Goal: Task Accomplishment & Management: Use online tool/utility

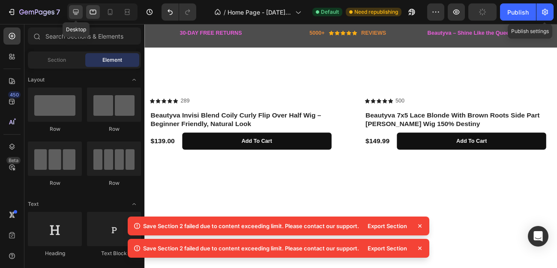
scroll to position [763, 0]
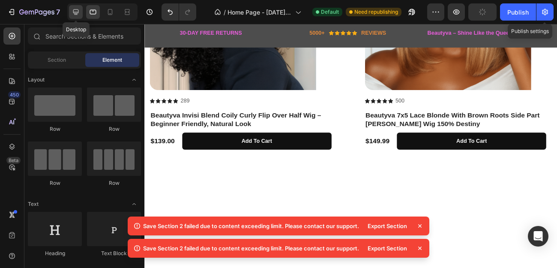
click at [80, 8] on icon at bounding box center [76, 12] width 9 height 9
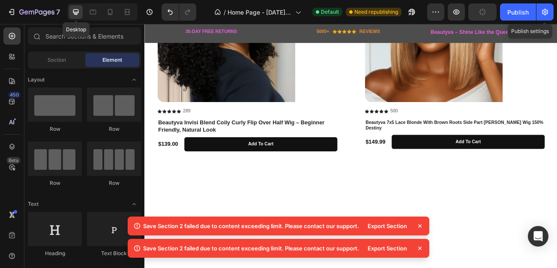
scroll to position [819, 0]
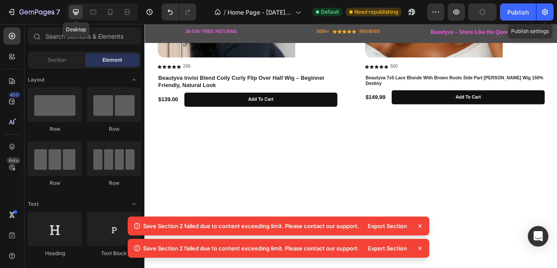
click at [79, 9] on icon at bounding box center [76, 12] width 9 height 9
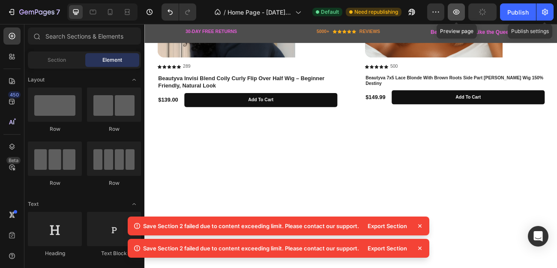
click at [459, 11] on icon "button" at bounding box center [456, 12] width 9 height 9
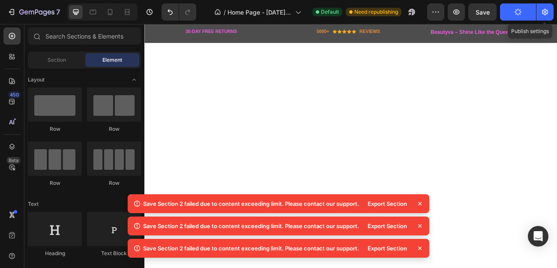
scroll to position [428, 0]
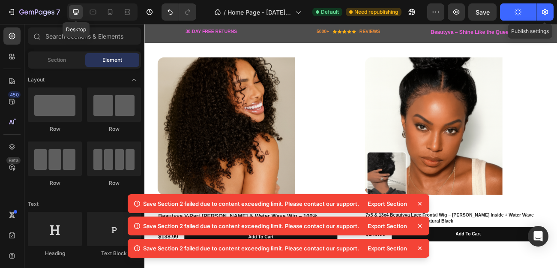
click at [76, 12] on icon at bounding box center [76, 12] width 6 height 6
click at [417, 204] on icon at bounding box center [420, 203] width 9 height 9
click at [419, 201] on icon at bounding box center [420, 203] width 9 height 9
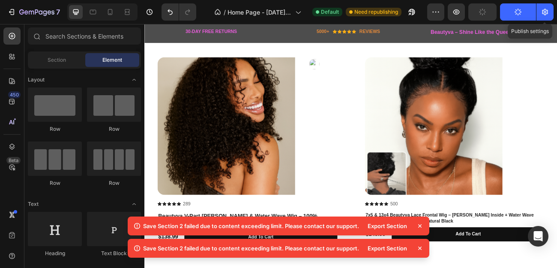
click at [419, 228] on icon at bounding box center [420, 225] width 9 height 9
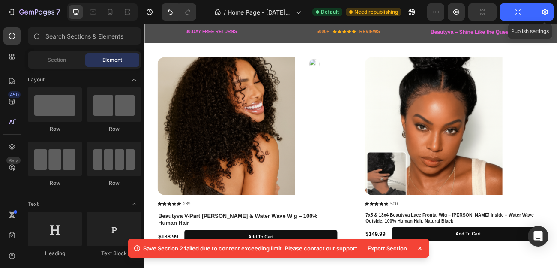
click at [419, 248] on icon at bounding box center [420, 248] width 9 height 9
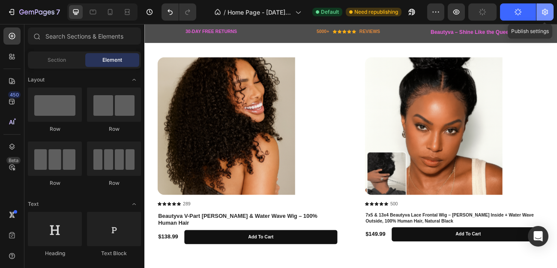
click at [544, 15] on icon "button" at bounding box center [545, 12] width 6 height 6
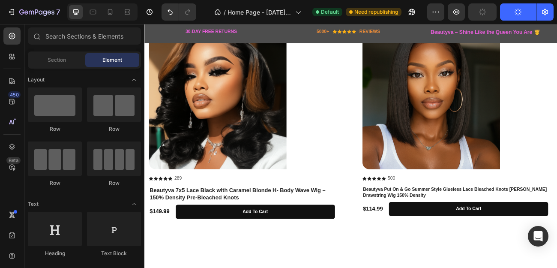
scroll to position [1742, 0]
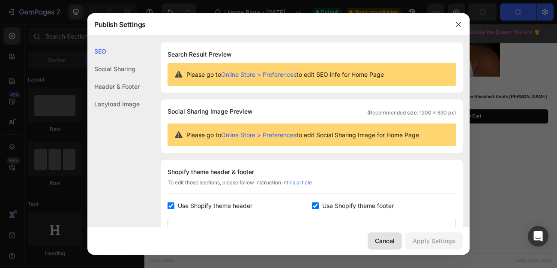
click at [387, 245] on div "Cancel" at bounding box center [385, 240] width 20 height 9
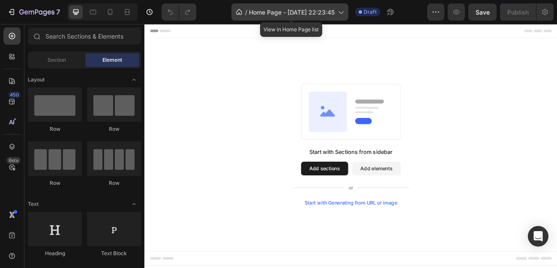
click at [343, 12] on icon at bounding box center [340, 12] width 9 height 9
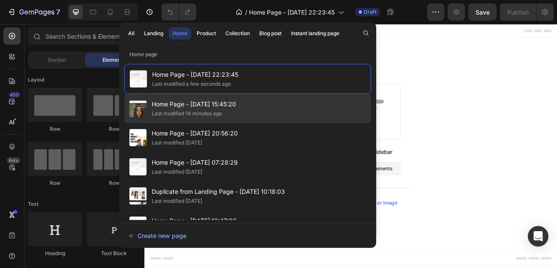
click at [182, 103] on span "Home Page - [DATE] 15:45:20" at bounding box center [194, 104] width 84 height 10
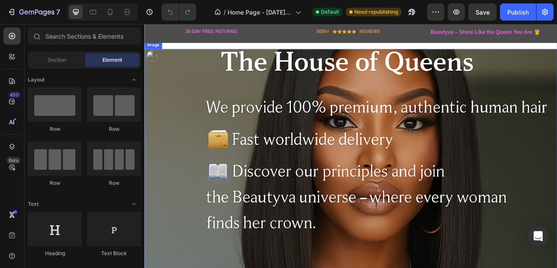
click at [202, 110] on img at bounding box center [401, 226] width 514 height 343
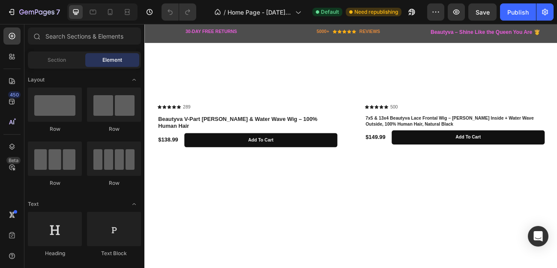
scroll to position [541, 0]
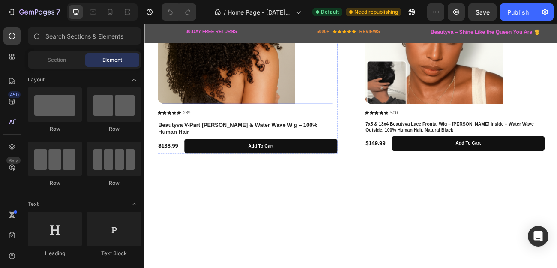
click at [342, 112] on div at bounding box center [272, 37] width 224 height 171
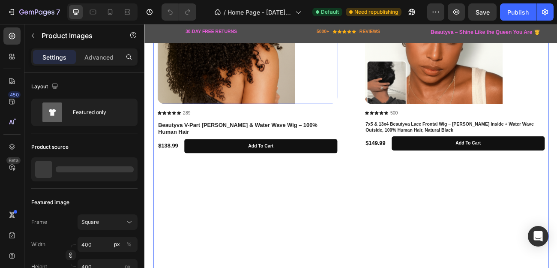
click at [400, 170] on div "Product Images 16 Icon Icon Icon Icon Icon Icon List 289 Text Block Row Beautyv…" at bounding box center [401, 169] width 482 height 434
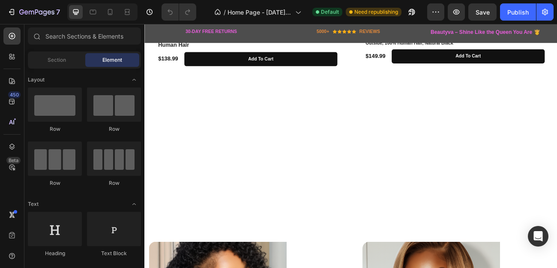
scroll to position [654, 0]
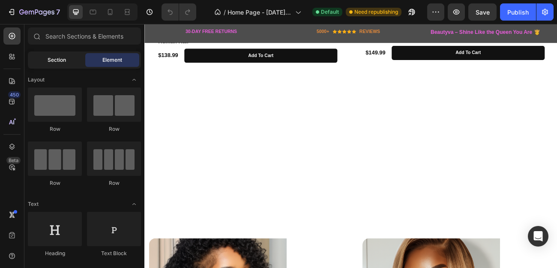
click at [62, 58] on span "Section" at bounding box center [57, 60] width 18 height 8
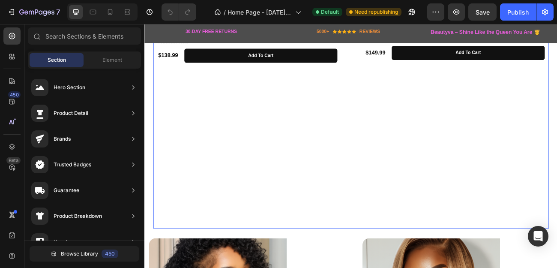
click at [370, 170] on div "Product Images Icon Icon Icon Icon Icon Icon List 289 Text Block Row Beautyva V…" at bounding box center [272, 57] width 224 height 434
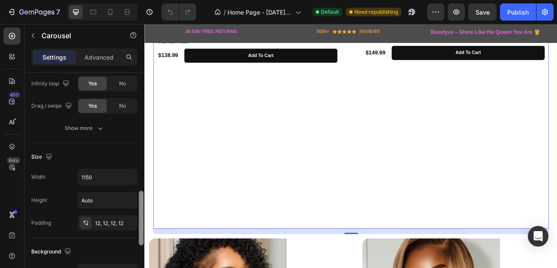
scroll to position [472, 0]
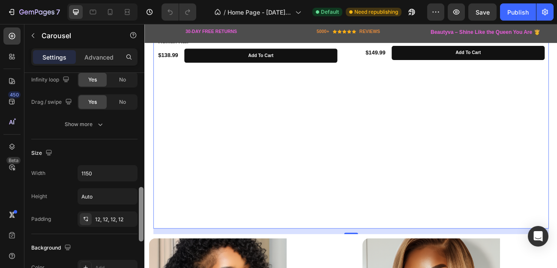
drag, startPoint x: 142, startPoint y: 111, endPoint x: 141, endPoint y: 227, distance: 116.9
click at [141, 227] on div at bounding box center [141, 214] width 5 height 54
click at [92, 197] on input "Auto" at bounding box center [107, 195] width 59 height 15
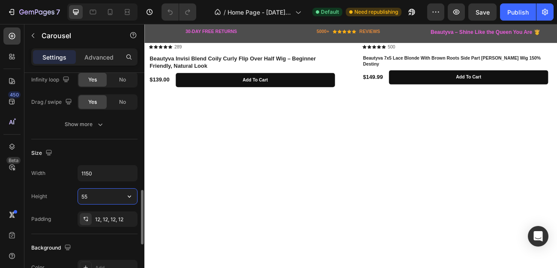
type input "550"
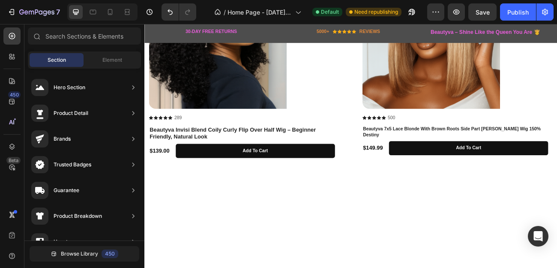
scroll to position [781, 0]
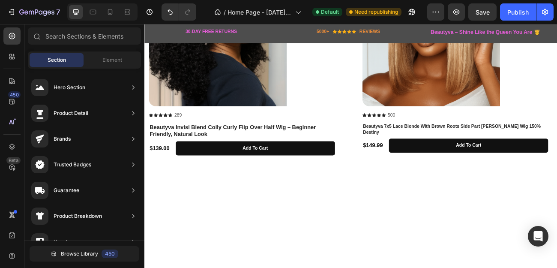
click at [385, 156] on div "Product Images Icon Icon Icon Icon Icon Icon List 289 Text Block Row Beautyva I…" at bounding box center [401, 178] width 504 height 446
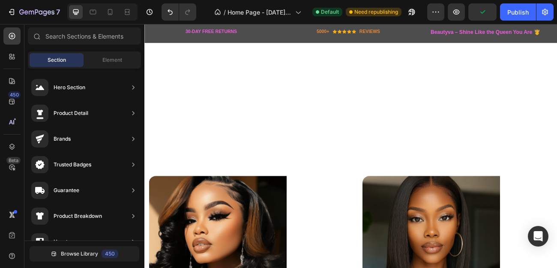
scroll to position [989, 0]
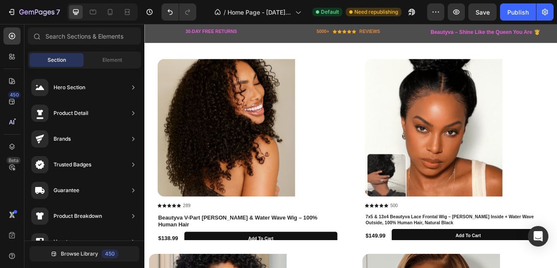
scroll to position [443, 0]
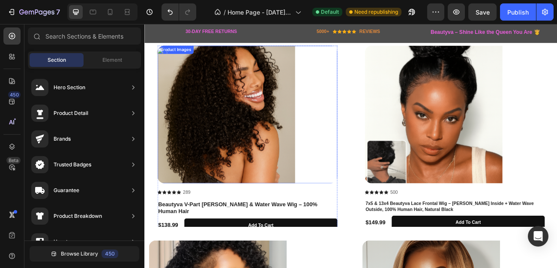
click at [323, 134] on img at bounding box center [245, 136] width 171 height 171
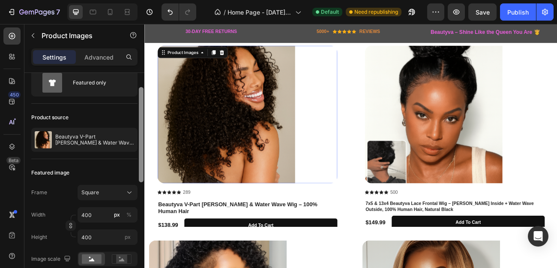
scroll to position [30, 0]
drag, startPoint x: 141, startPoint y: 147, endPoint x: 143, endPoint y: 160, distance: 13.3
click at [143, 160] on div at bounding box center [141, 133] width 5 height 95
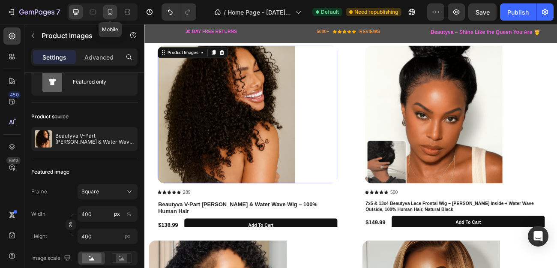
click at [112, 14] on icon at bounding box center [110, 12] width 5 height 6
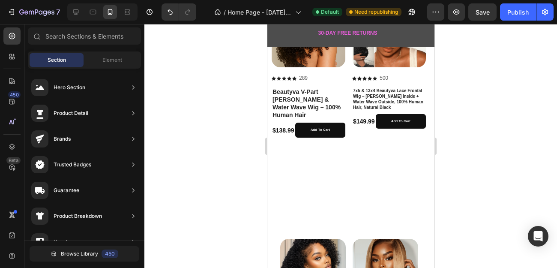
scroll to position [237, 0]
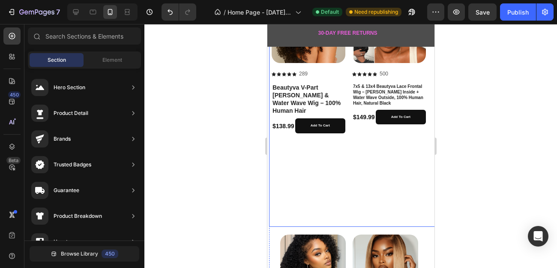
click at [355, 145] on div "Product Images Icon Icon Icon Icon Icon Icon List 500 Text Block Row 7x5 & 13x4…" at bounding box center [389, 107] width 74 height 236
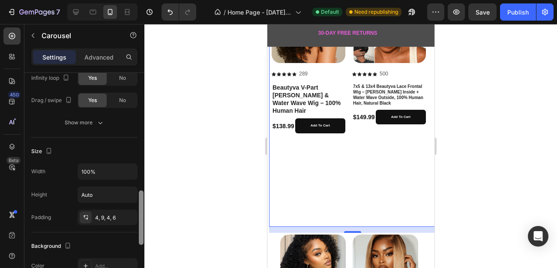
scroll to position [477, 0]
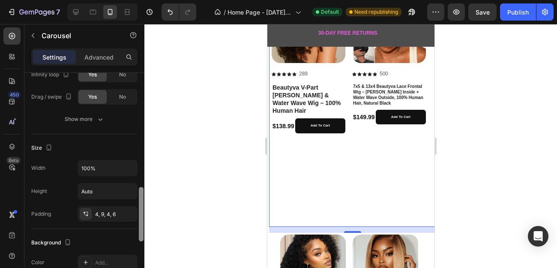
drag, startPoint x: 140, startPoint y: 107, endPoint x: 144, endPoint y: 225, distance: 118.3
click at [144, 0] on div "7 Version history / Home Page - [DATE] 15:45:20 Default Need republishing Previ…" at bounding box center [278, 0] width 557 height 0
click at [102, 188] on input "Auto" at bounding box center [107, 190] width 59 height 15
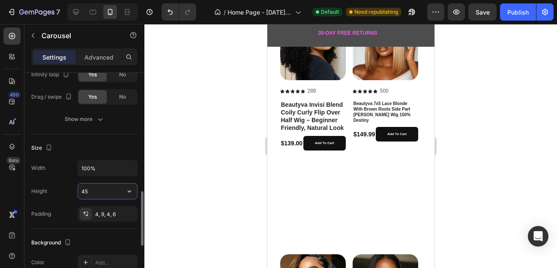
type input "4"
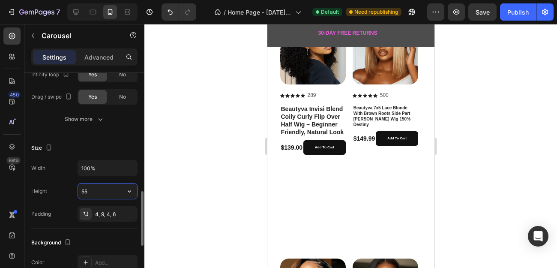
type input "5"
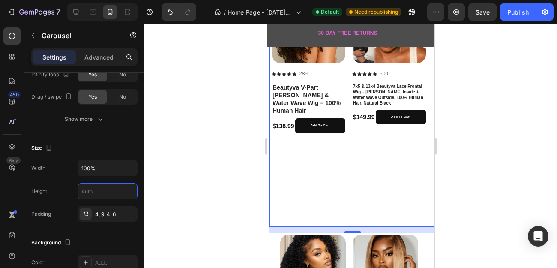
click at [305, 162] on div "Product Images Icon Icon Icon Icon Icon Icon List 289 Text Block Row Beautyva V…" at bounding box center [308, 107] width 74 height 236
click at [90, 189] on input "text" at bounding box center [107, 190] width 59 height 15
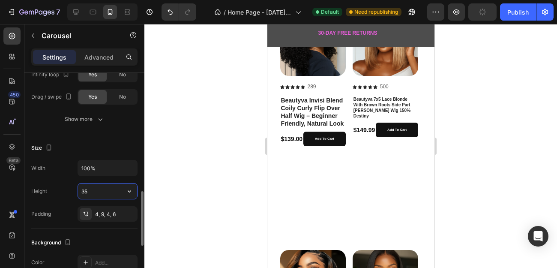
type input "350"
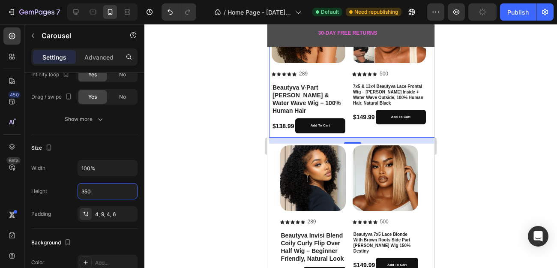
click at [190, 185] on div at bounding box center [350, 146] width 413 height 244
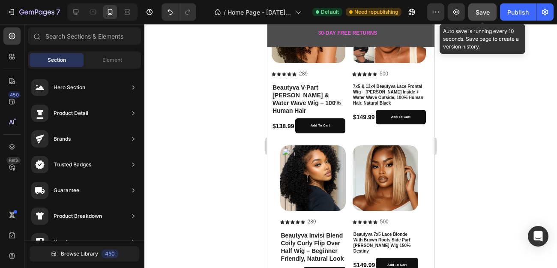
click at [481, 13] on span "Save" at bounding box center [482, 12] width 14 height 7
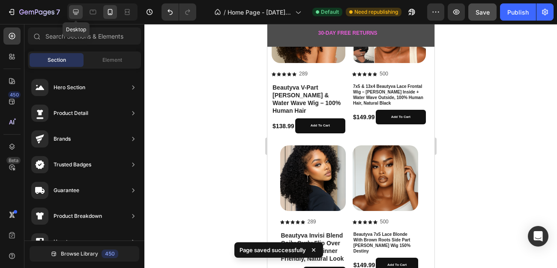
click at [74, 16] on div at bounding box center [76, 12] width 14 height 14
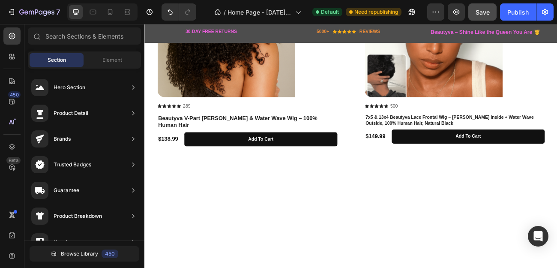
scroll to position [556, 0]
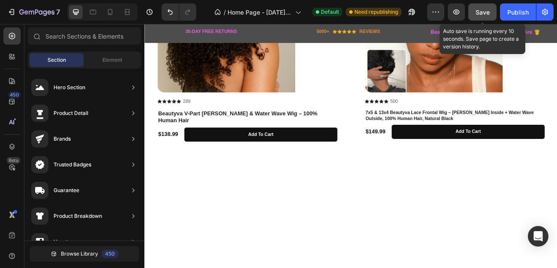
click at [478, 15] on span "Save" at bounding box center [482, 12] width 14 height 7
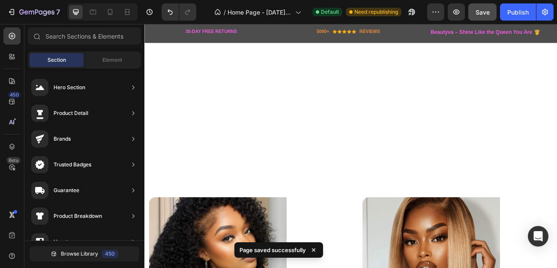
scroll to position [724, 0]
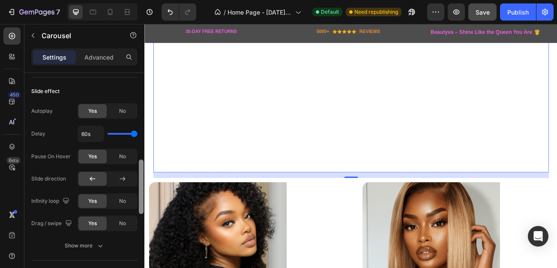
scroll to position [430, 0]
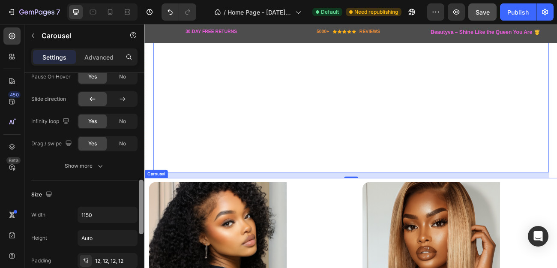
drag, startPoint x: 284, startPoint y: 113, endPoint x: 145, endPoint y: 257, distance: 199.9
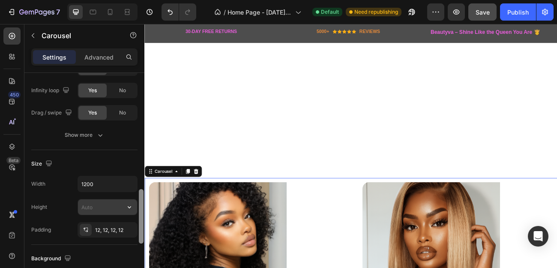
scroll to position [463, 0]
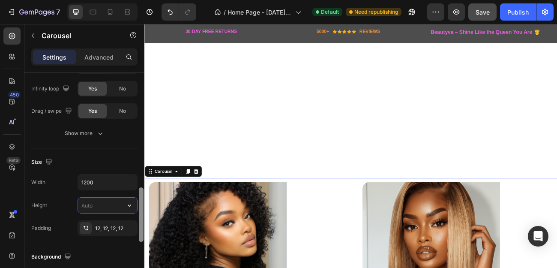
click at [108, 204] on input "text" at bounding box center [107, 204] width 59 height 15
click at [96, 184] on input "1200" at bounding box center [107, 181] width 59 height 15
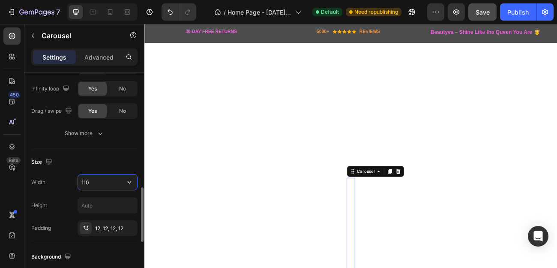
type input "1100"
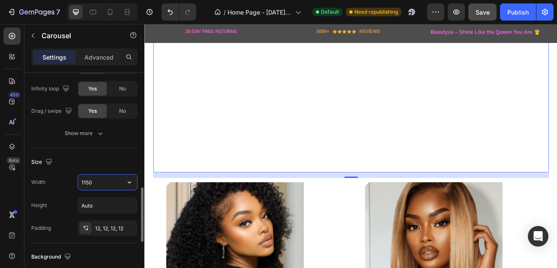
click at [95, 182] on input "1150" at bounding box center [107, 181] width 59 height 15
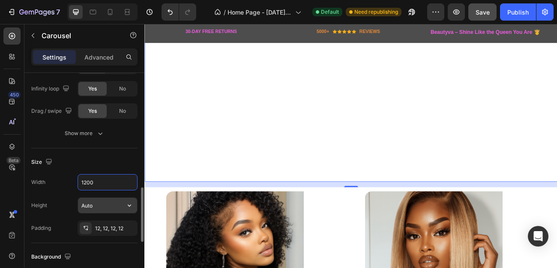
type input "1200"
click at [104, 208] on input "Auto" at bounding box center [107, 204] width 59 height 15
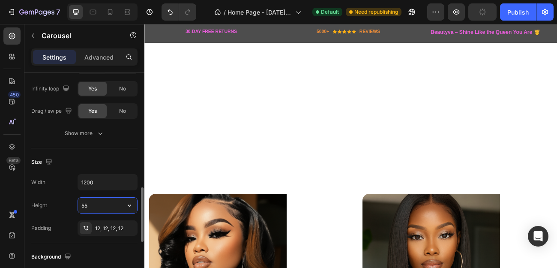
type input "550"
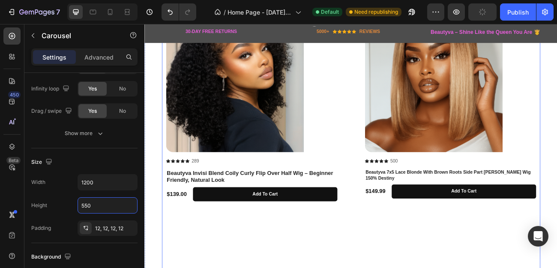
click at [386, 267] on div "Product Images Icon Icon Icon Icon Icon Icon List 289 Text Block Row Beautyva I…" at bounding box center [401, 221] width 461 height 418
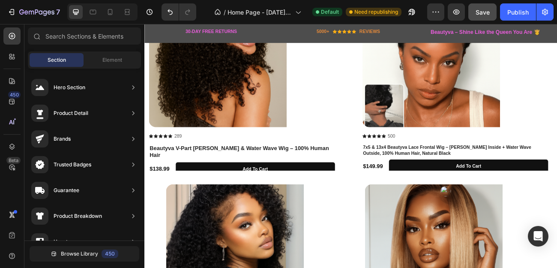
scroll to position [509, 0]
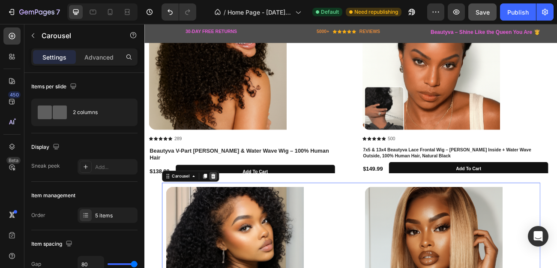
click at [227, 216] on icon at bounding box center [230, 213] width 6 height 6
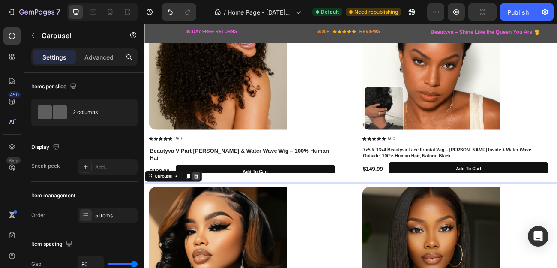
click at [211, 212] on icon at bounding box center [208, 213] width 7 height 7
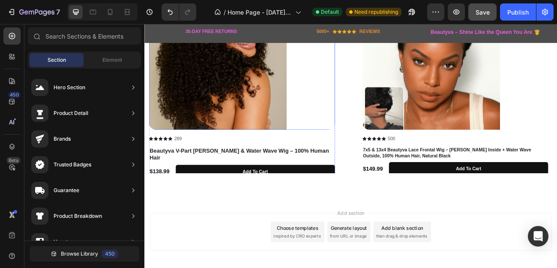
click at [367, 116] on div at bounding box center [265, 69] width 232 height 171
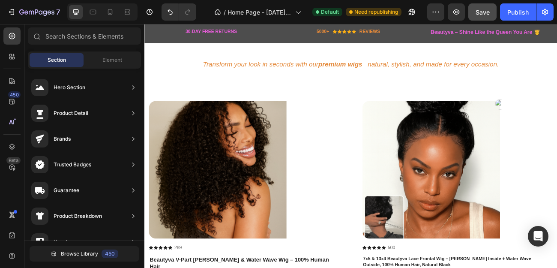
scroll to position [375, 0]
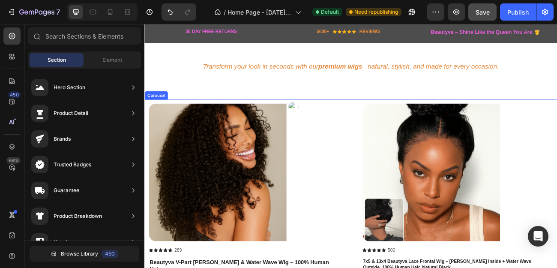
click at [382, 152] on div "Product Images Icon Icon Icon Icon Icon Icon List 289 Text Block Row Beautyva V…" at bounding box center [401, 235] width 504 height 225
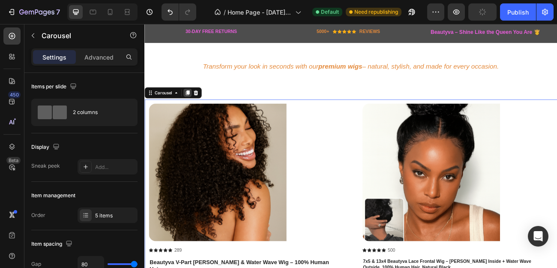
click at [197, 107] on icon at bounding box center [198, 110] width 5 height 6
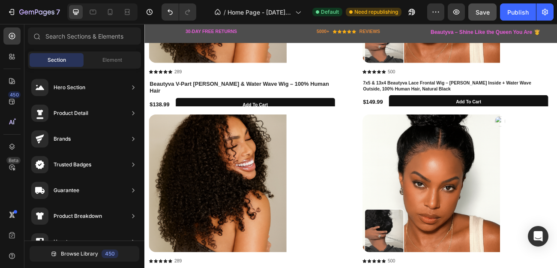
scroll to position [595, 0]
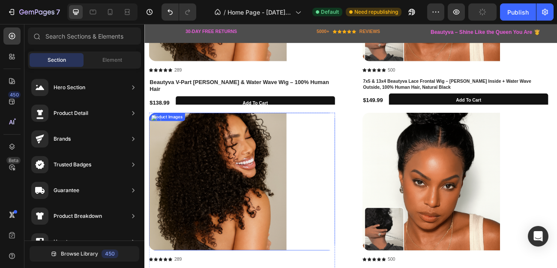
click at [257, 205] on img at bounding box center [234, 220] width 171 height 171
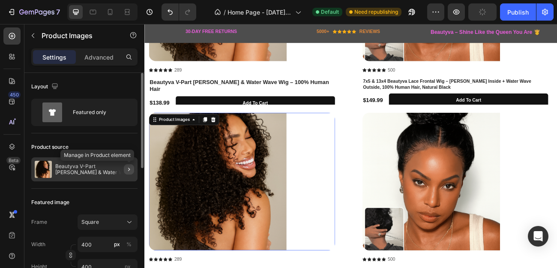
click at [130, 168] on icon "button" at bounding box center [129, 169] width 7 height 7
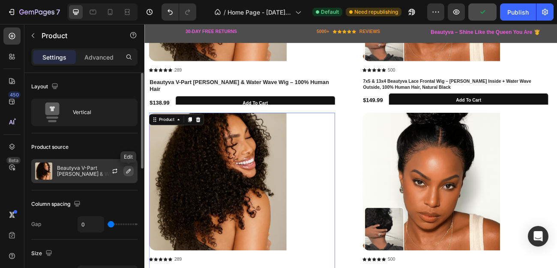
click at [128, 170] on icon "button" at bounding box center [128, 171] width 4 height 4
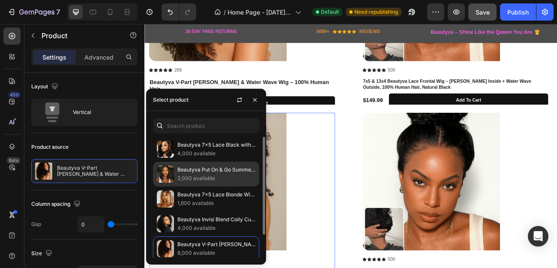
click at [178, 173] on p "Beautyva Put On & Go Summer Style Glueless Lace Bleached Knots [PERSON_NAME] Dr…" at bounding box center [216, 169] width 78 height 9
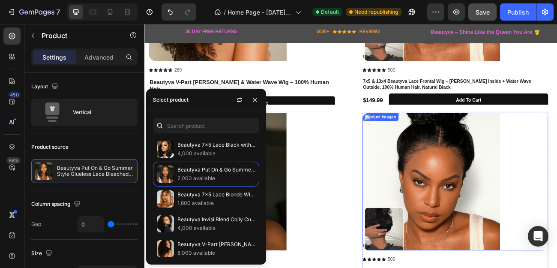
click at [465, 183] on img at bounding box center [501, 220] width 171 height 171
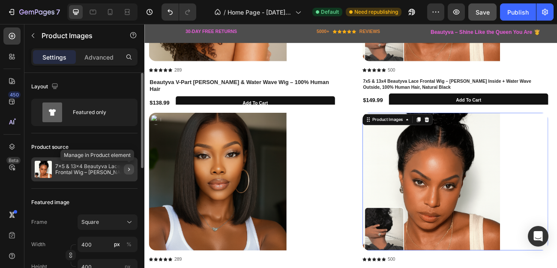
click at [129, 169] on icon "button" at bounding box center [129, 169] width 7 height 7
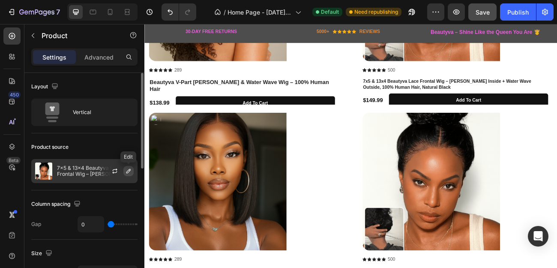
click at [128, 169] on icon "button" at bounding box center [128, 170] width 7 height 7
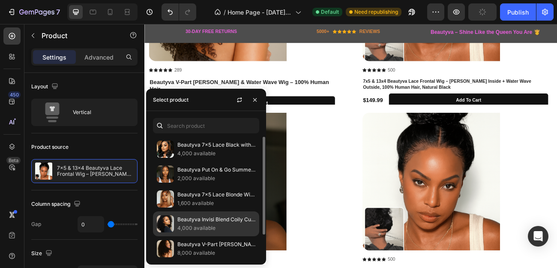
click at [171, 222] on img at bounding box center [165, 223] width 17 height 17
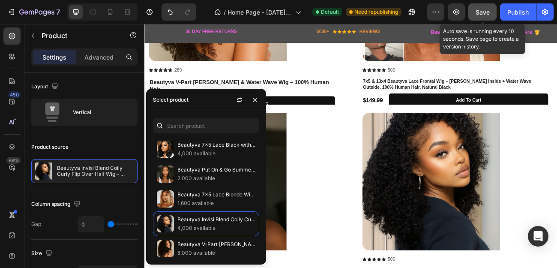
click at [483, 8] on div "Save" at bounding box center [482, 12] width 14 height 9
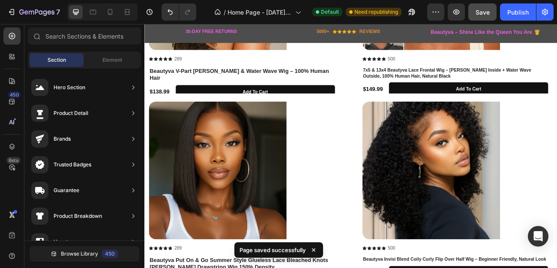
scroll to position [643, 0]
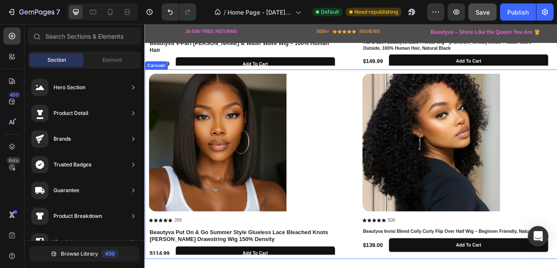
click at [408, 136] on div "Product Images Icon Icon Icon Icon Icon Icon List 289 Text Block Row Beautyva P…" at bounding box center [401, 198] width 504 height 225
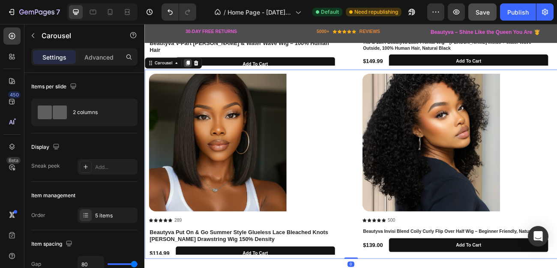
click at [199, 73] on icon at bounding box center [198, 72] width 5 height 6
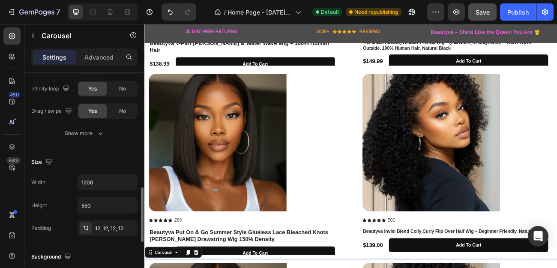
scroll to position [906, 0]
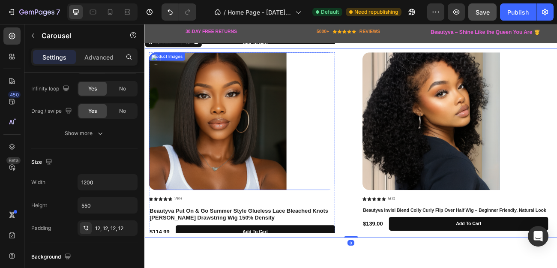
click at [225, 95] on img at bounding box center [234, 144] width 171 height 171
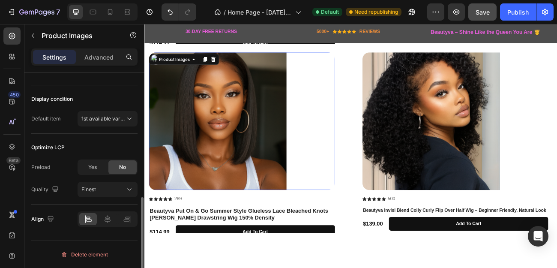
scroll to position [0, 0]
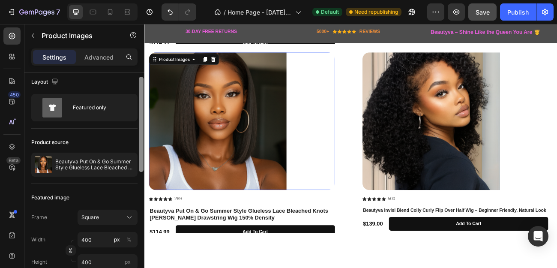
click at [139, 105] on div at bounding box center [141, 124] width 5 height 95
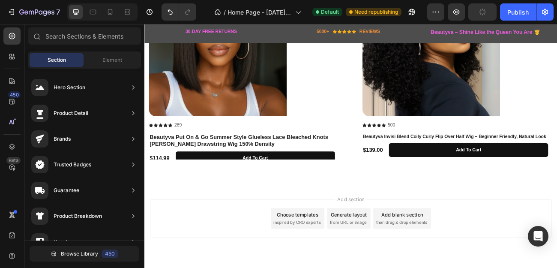
scroll to position [1015, 0]
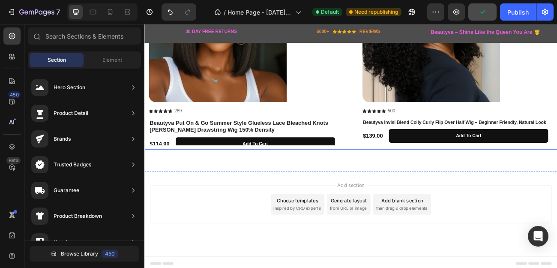
click at [384, 100] on div "Product Images Icon Icon Icon Icon Icon Icon List 289 Text Block Row Beautyva P…" at bounding box center [401, 62] width 504 height 225
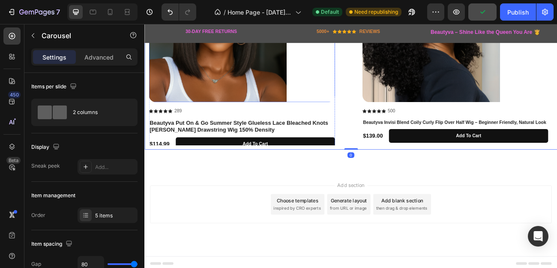
click at [296, 90] on img at bounding box center [234, 35] width 171 height 171
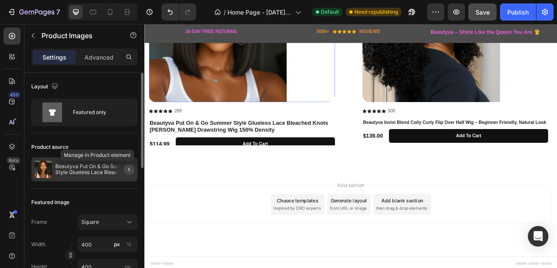
click at [132, 170] on button "button" at bounding box center [129, 169] width 10 height 10
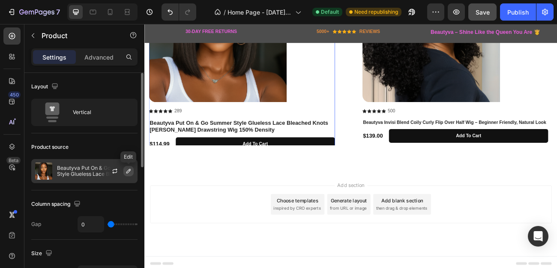
click at [129, 169] on icon "button" at bounding box center [128, 170] width 7 height 7
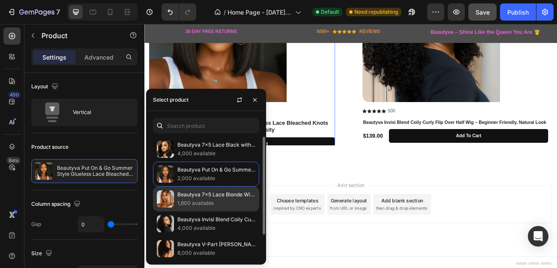
click at [167, 203] on img at bounding box center [165, 198] width 17 height 17
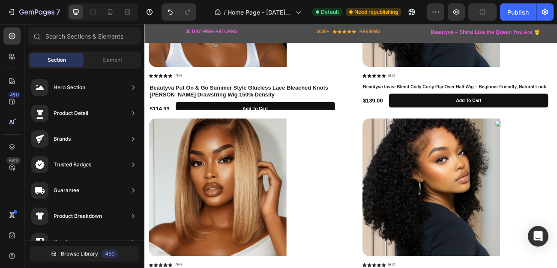
scroll to position [825, 0]
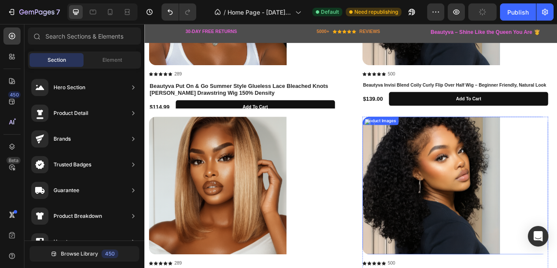
click at [492, 248] on img at bounding box center [501, 225] width 171 height 171
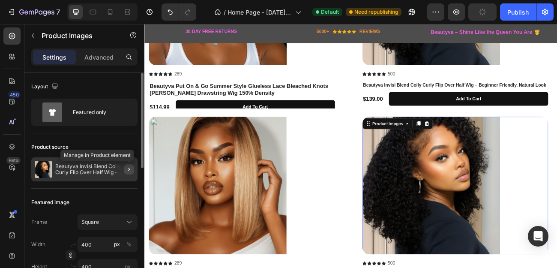
click at [129, 170] on icon "button" at bounding box center [129, 168] width 2 height 3
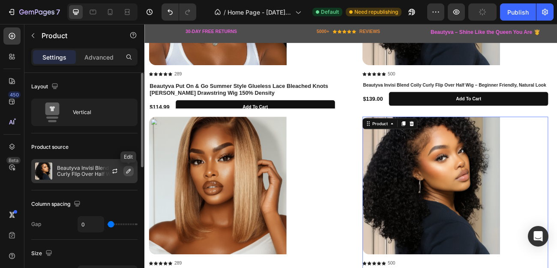
click at [129, 168] on icon "button" at bounding box center [128, 170] width 7 height 7
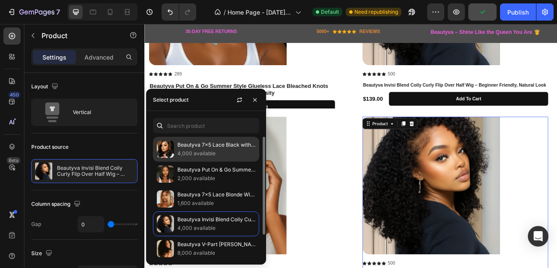
click at [168, 144] on img at bounding box center [165, 149] width 17 height 17
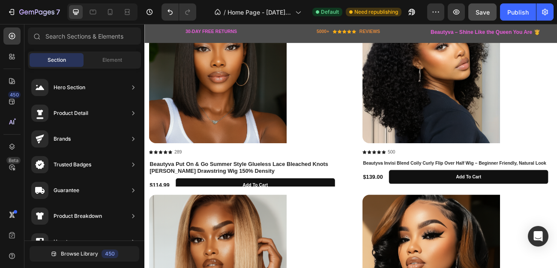
scroll to position [733, 0]
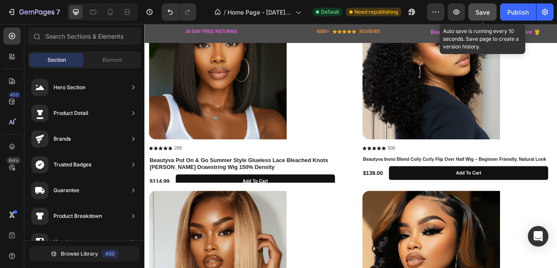
click at [485, 14] on span "Save" at bounding box center [482, 12] width 14 height 7
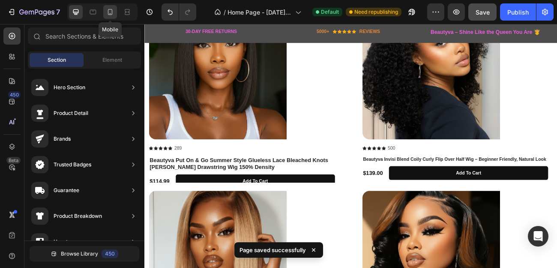
click at [111, 9] on icon at bounding box center [110, 12] width 5 height 6
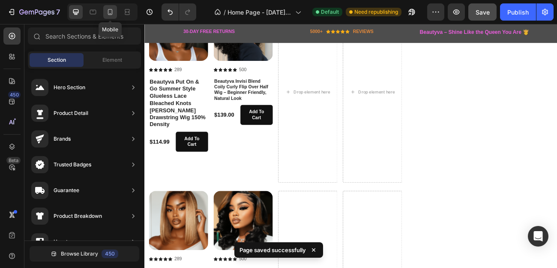
click at [111, 9] on icon at bounding box center [110, 12] width 5 height 6
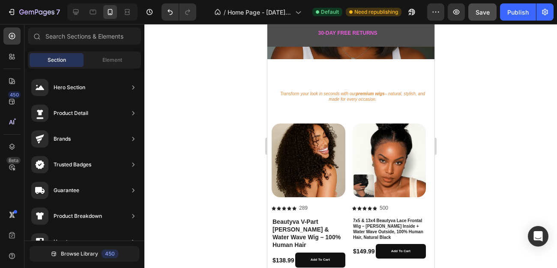
scroll to position [101, 0]
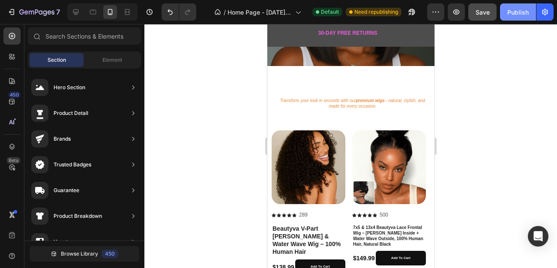
click at [512, 11] on div "Publish" at bounding box center [517, 12] width 21 height 9
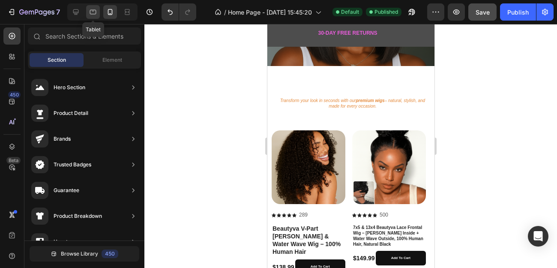
click at [94, 11] on icon at bounding box center [93, 12] width 9 height 9
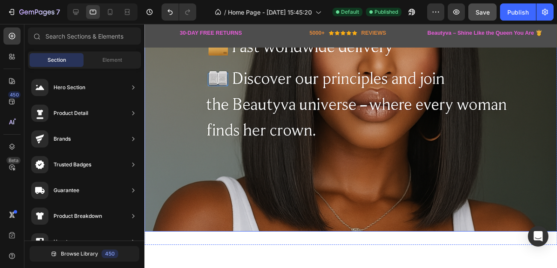
click at [460, 163] on img at bounding box center [356, 96] width 425 height 283
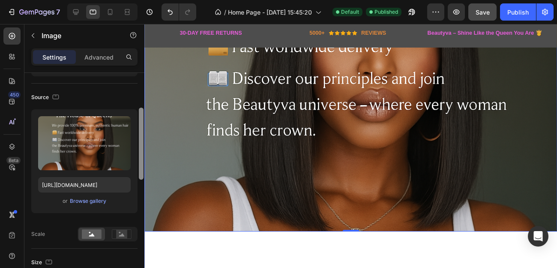
scroll to position [71, 0]
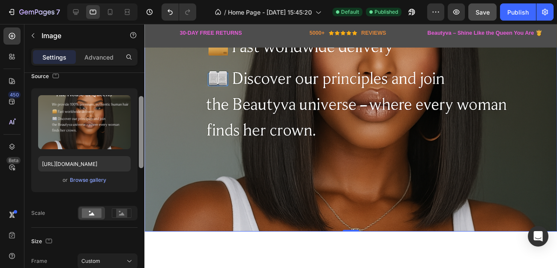
drag, startPoint x: 284, startPoint y: 138, endPoint x: 145, endPoint y: 177, distance: 144.3
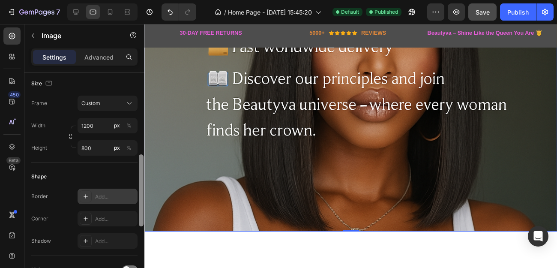
scroll to position [233, 0]
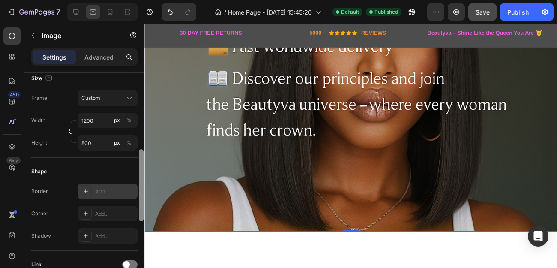
click at [136, 191] on div "Add..." at bounding box center [108, 190] width 60 height 15
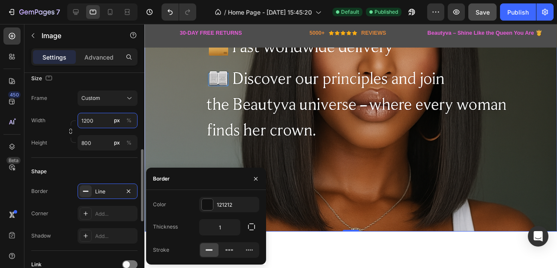
click at [89, 120] on input "1200" at bounding box center [108, 120] width 60 height 15
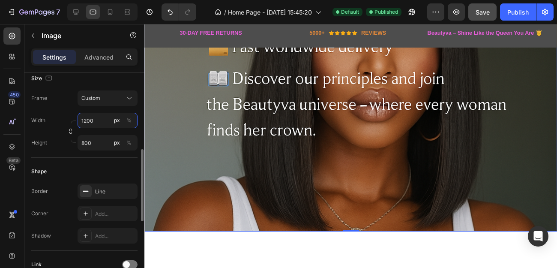
click at [87, 120] on input "1200" at bounding box center [108, 120] width 60 height 15
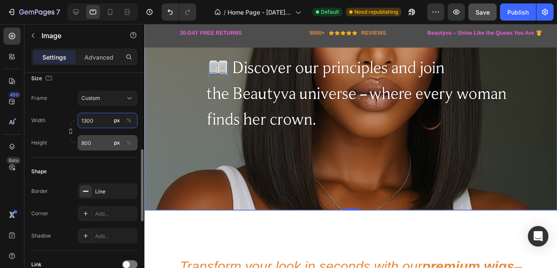
type input "1300"
click at [97, 141] on input "800" at bounding box center [108, 142] width 60 height 15
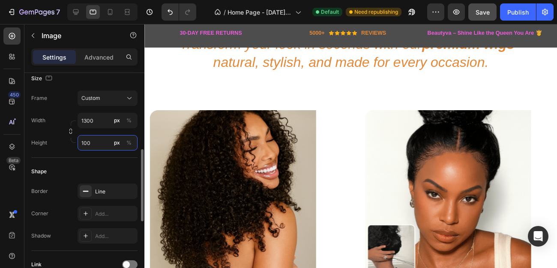
type input "1000"
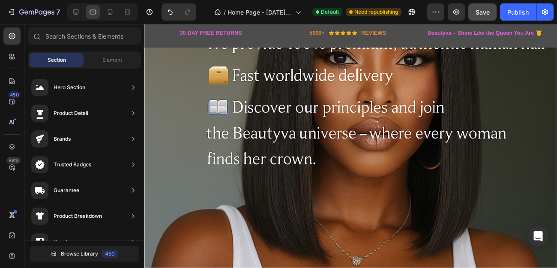
scroll to position [98, 0]
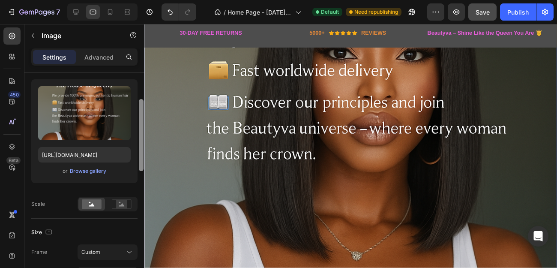
drag, startPoint x: 143, startPoint y: 128, endPoint x: 143, endPoint y: 154, distance: 26.1
click at [143, 154] on div at bounding box center [141, 135] width 5 height 72
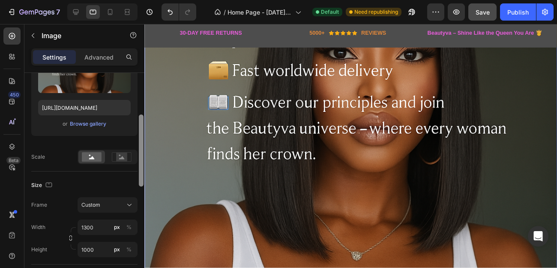
drag, startPoint x: 287, startPoint y: 178, endPoint x: 145, endPoint y: 180, distance: 142.2
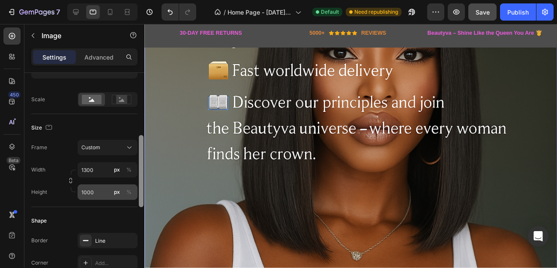
scroll to position [187, 0]
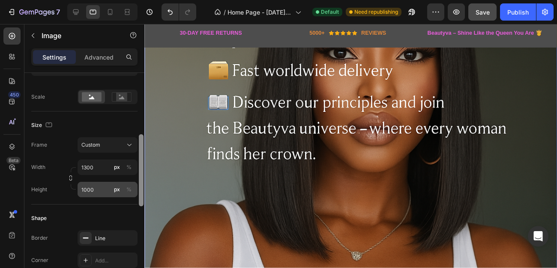
click at [113, 189] on button "px" at bounding box center [117, 189] width 10 height 10
click at [92, 187] on input "1000" at bounding box center [108, 189] width 60 height 15
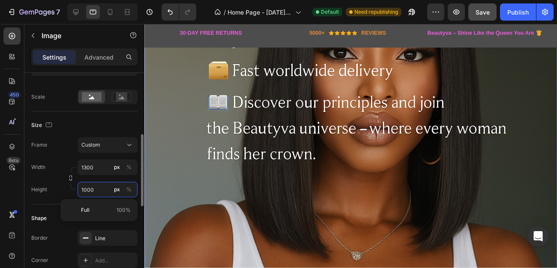
click at [87, 188] on input "1000" at bounding box center [108, 189] width 60 height 15
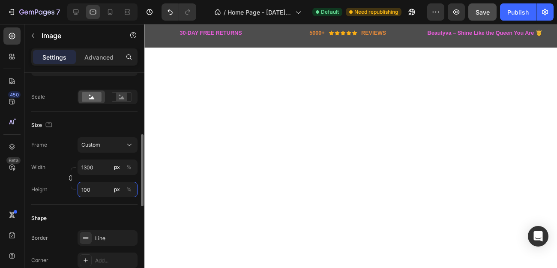
type input "1200"
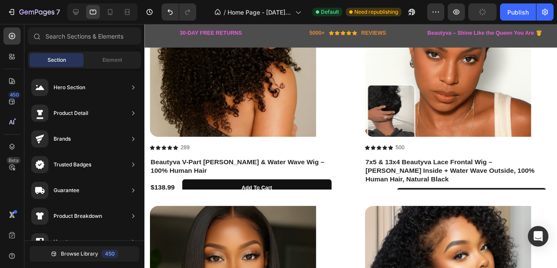
scroll to position [601, 0]
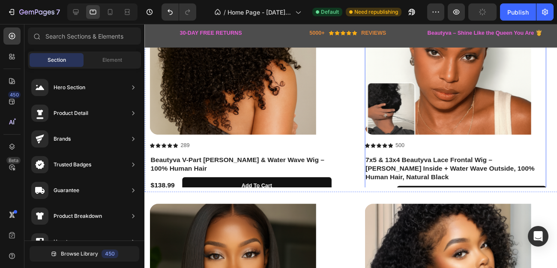
click at [375, 187] on div "7x5 & 13x4 Beautyva Lace Frontal Wig – [PERSON_NAME] Inside + Water Wave Outsid…" at bounding box center [464, 183] width 187 height 49
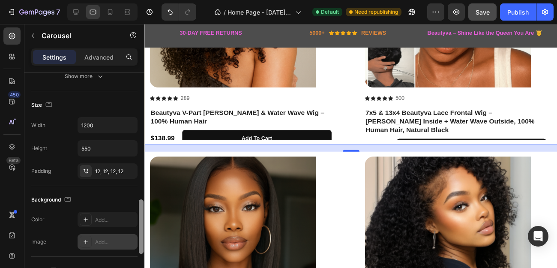
scroll to position [516, 0]
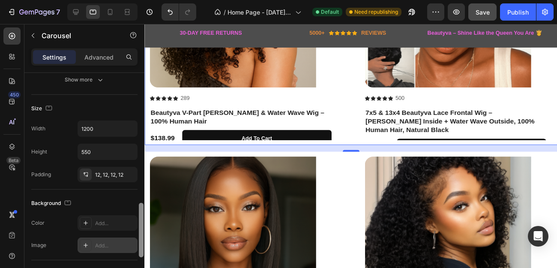
drag, startPoint x: 140, startPoint y: 116, endPoint x: 136, endPoint y: 244, distance: 128.1
click at [136, 244] on div "Items per slide 2 columns Display Sneak peek Add... Item management Order 5 ite…" at bounding box center [84, 182] width 120 height 219
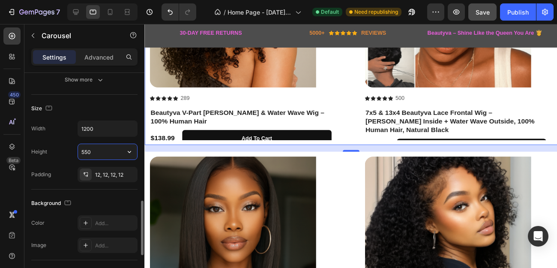
click at [87, 151] on input "550" at bounding box center [107, 151] width 59 height 15
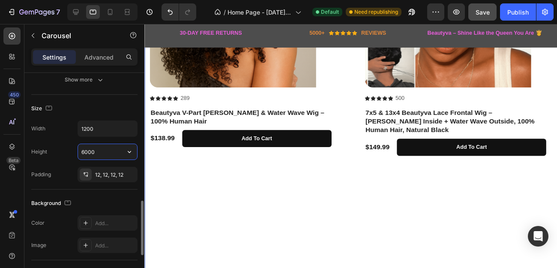
type input "600"
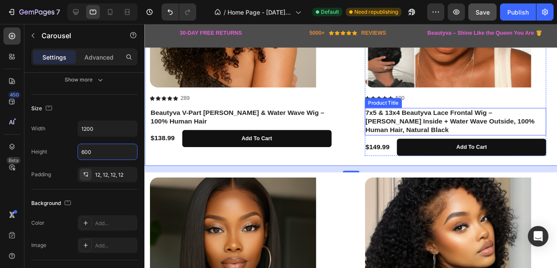
click at [400, 122] on h1 "7x5 & 13x4 Beautyva Lace Frontal Wig – [PERSON_NAME] Inside + Water Wave Outsid…" at bounding box center [464, 125] width 187 height 28
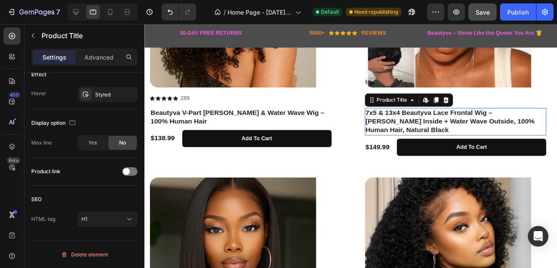
scroll to position [0, 0]
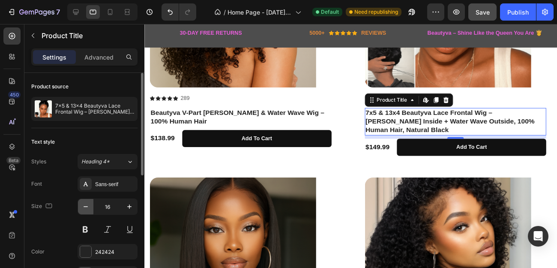
click at [88, 209] on icon "button" at bounding box center [85, 206] width 9 height 9
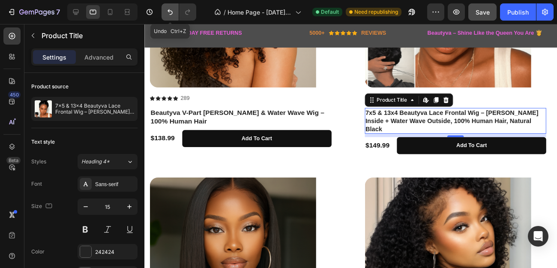
click at [171, 13] on icon "Undo/Redo" at bounding box center [170, 12] width 9 height 9
type input "16"
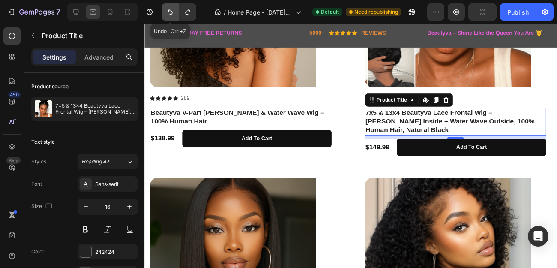
click at [171, 13] on icon "Undo/Redo" at bounding box center [170, 12] width 9 height 9
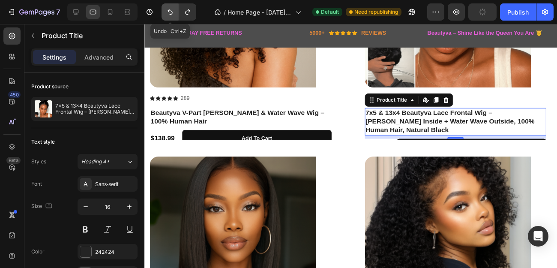
click at [171, 13] on icon "Undo/Redo" at bounding box center [170, 12] width 9 height 9
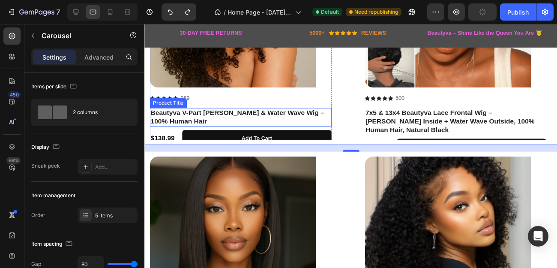
click at [218, 116] on h1 "Beautyva V-Part [PERSON_NAME] & Water Wave Wig – 100% Human Hair" at bounding box center [242, 121] width 187 height 20
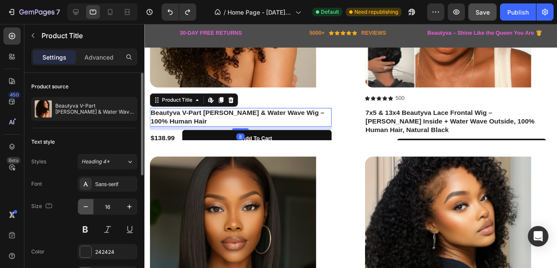
click at [90, 204] on button "button" at bounding box center [85, 206] width 15 height 15
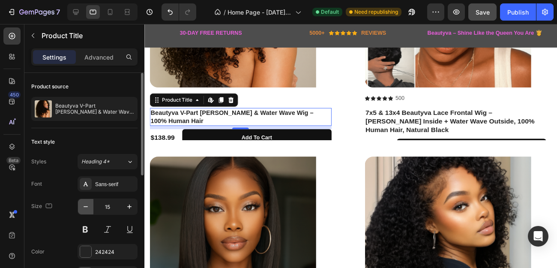
click at [90, 204] on button "button" at bounding box center [85, 206] width 15 height 15
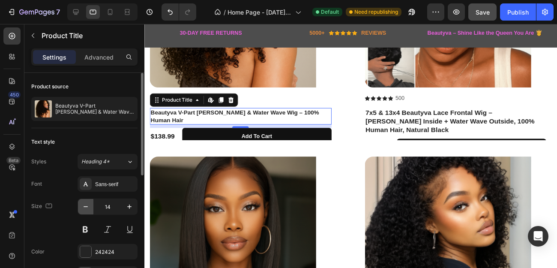
click at [90, 204] on button "button" at bounding box center [85, 206] width 15 height 15
type input "13"
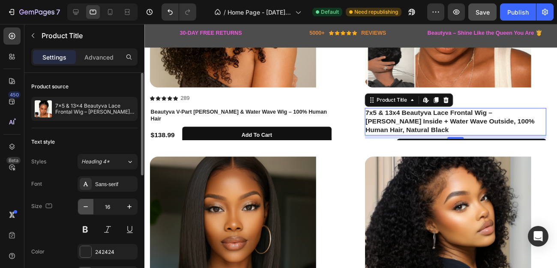
click at [87, 207] on icon "button" at bounding box center [85, 206] width 9 height 9
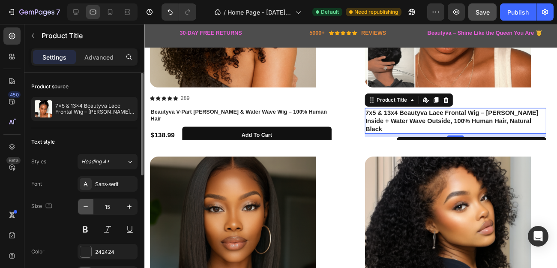
click at [87, 207] on icon "button" at bounding box center [85, 206] width 9 height 9
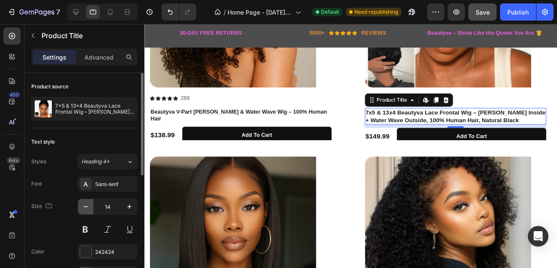
click at [87, 207] on icon "button" at bounding box center [85, 206] width 9 height 9
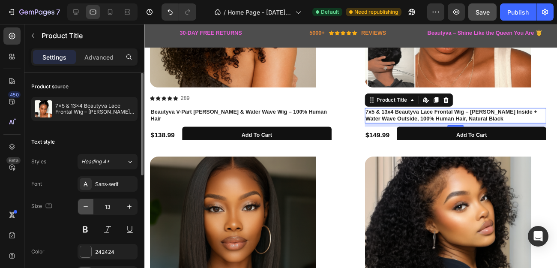
click at [87, 207] on icon "button" at bounding box center [85, 206] width 9 height 9
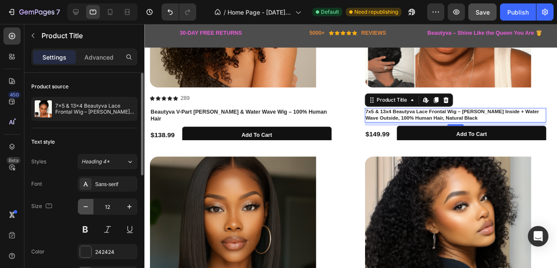
click at [87, 207] on icon "button" at bounding box center [85, 206] width 9 height 9
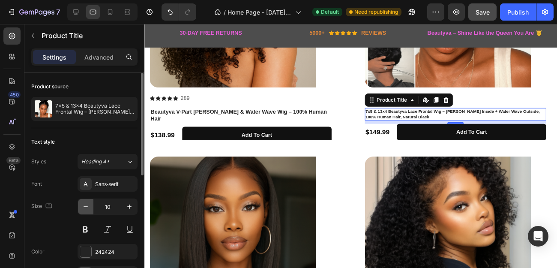
click at [87, 207] on icon "button" at bounding box center [85, 206] width 9 height 9
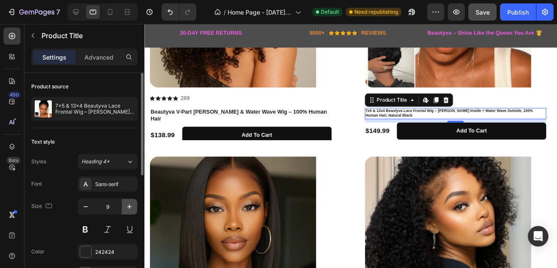
click at [129, 207] on icon "button" at bounding box center [129, 206] width 9 height 9
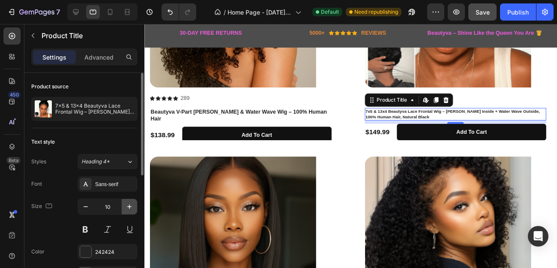
click at [129, 207] on icon "button" at bounding box center [129, 206] width 9 height 9
type input "11"
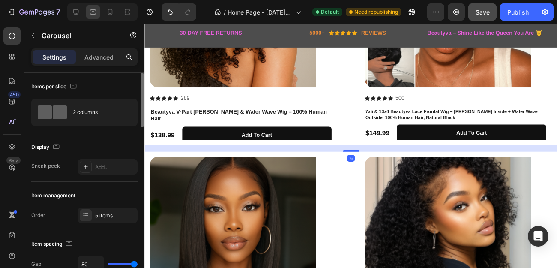
click at [353, 130] on div "Product Images Icon Icon Icon Icon Icon Icon List 289 Text Block Row Beautyva V…" at bounding box center [356, 30] width 415 height 225
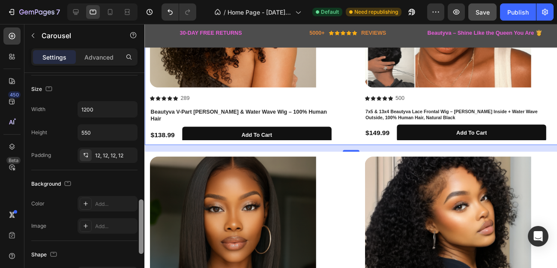
scroll to position [529, 0]
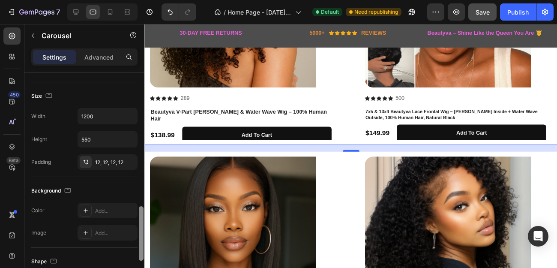
drag, startPoint x: 140, startPoint y: 118, endPoint x: 132, endPoint y: 249, distance: 131.3
click at [132, 249] on div "Items per slide 2 columns Display Sneak peek Add... Item management Order 5 ite…" at bounding box center [84, 182] width 120 height 219
click at [88, 138] on input "550" at bounding box center [107, 139] width 59 height 15
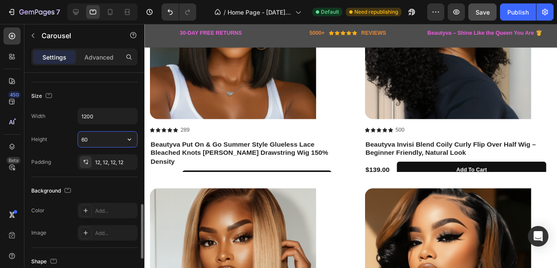
type input "600"
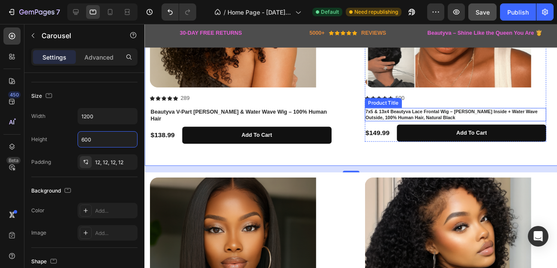
click at [412, 116] on h1 "7x5 & 13x4 Beautyva Lace Frontal Wig – [PERSON_NAME] Inside + Water Wave Outsid…" at bounding box center [464, 118] width 187 height 14
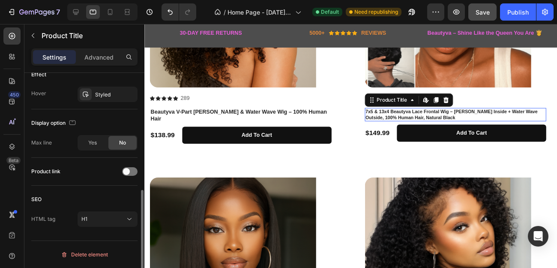
scroll to position [0, 0]
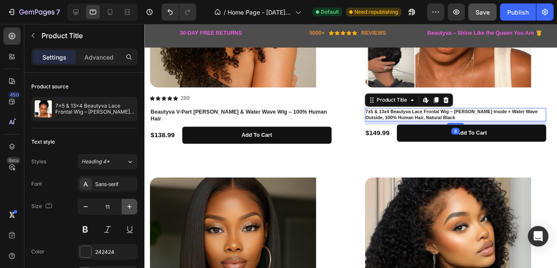
click at [129, 206] on icon "button" at bounding box center [129, 206] width 4 height 4
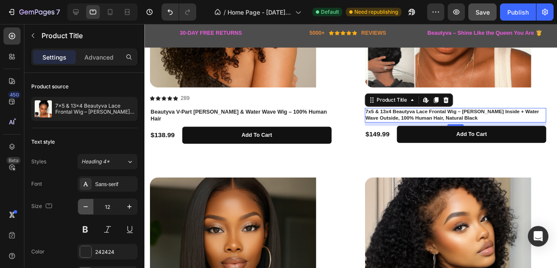
click at [89, 206] on icon "button" at bounding box center [85, 206] width 9 height 9
type input "11"
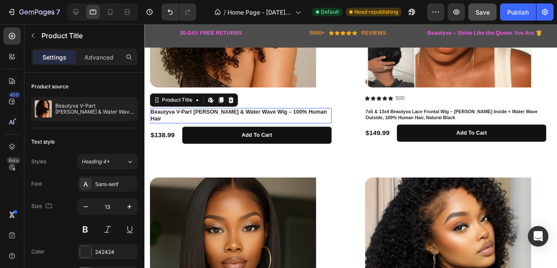
click at [183, 109] on div "Product Images Icon Icon Icon Icon Icon Icon List 289 Text Block Row Beautyva V…" at bounding box center [242, 33] width 187 height 230
click at [129, 205] on icon "button" at bounding box center [129, 206] width 9 height 9
type input "14"
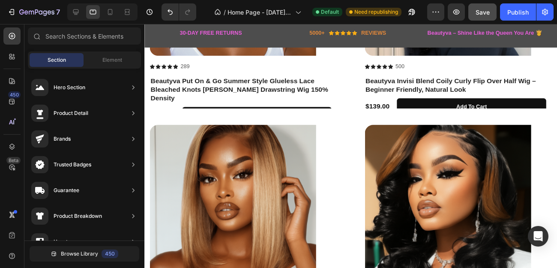
scroll to position [951, 0]
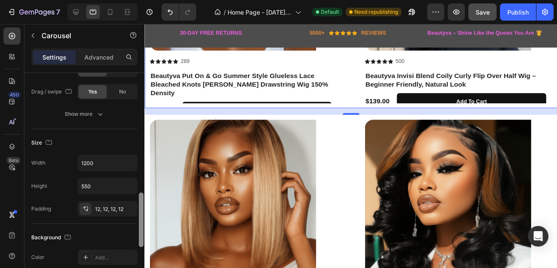
scroll to position [484, 0]
drag, startPoint x: 141, startPoint y: 113, endPoint x: 130, endPoint y: 233, distance: 120.5
click at [130, 233] on div "Items per slide 2 columns Display Sneak peek Add... Item management Order 5 ite…" at bounding box center [84, 182] width 120 height 219
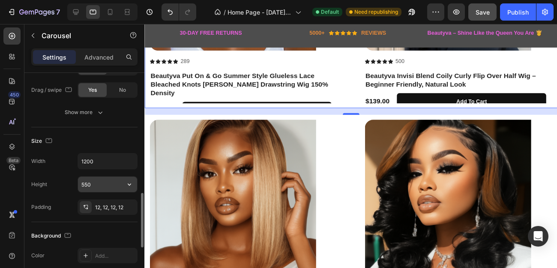
click at [99, 184] on input "550" at bounding box center [107, 183] width 59 height 15
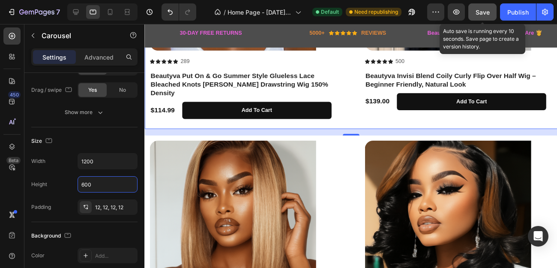
type input "600"
click at [479, 12] on span "Save" at bounding box center [482, 12] width 14 height 7
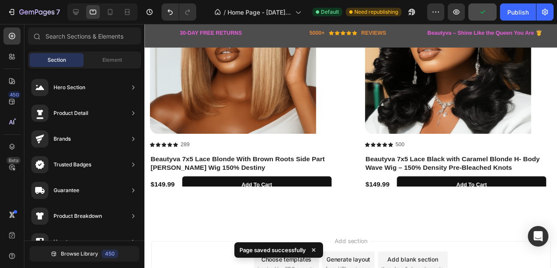
scroll to position [1135, 0]
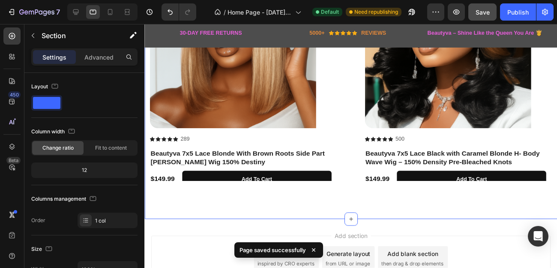
click at [356, 173] on div "Product Images Icon Icon Icon Icon Icon Icon List 289 Text Block Row Beautyva 7…" at bounding box center [356, 72] width 415 height 225
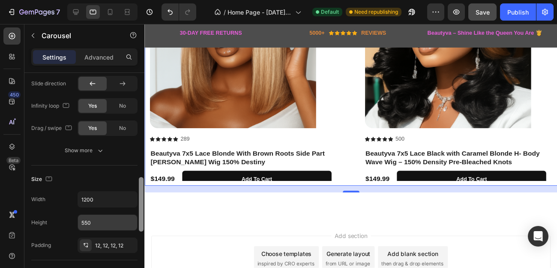
click at [137, 228] on div "Items per slide 2 columns Display Sneak peek Add... Item management Order 5 ite…" at bounding box center [84, 182] width 120 height 219
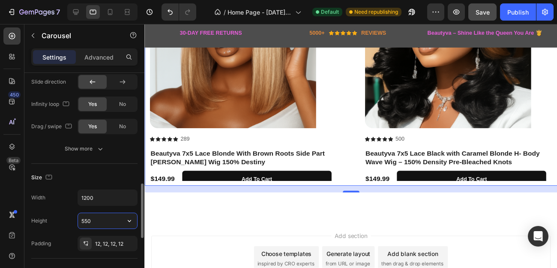
click at [96, 217] on input "550" at bounding box center [107, 220] width 59 height 15
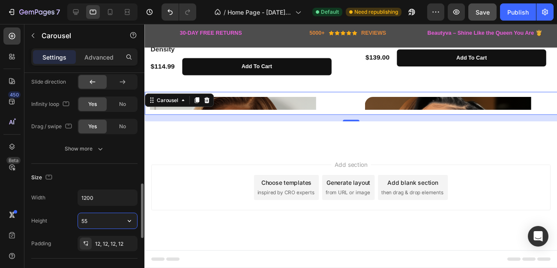
type input "5"
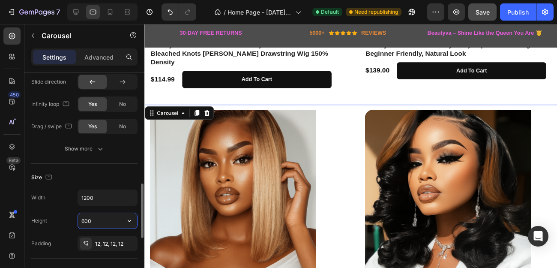
scroll to position [1135, 0]
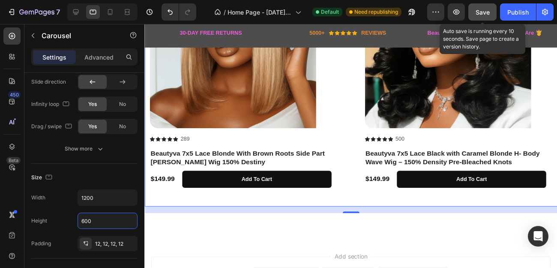
type input "600"
click at [484, 10] on span "Save" at bounding box center [482, 12] width 14 height 7
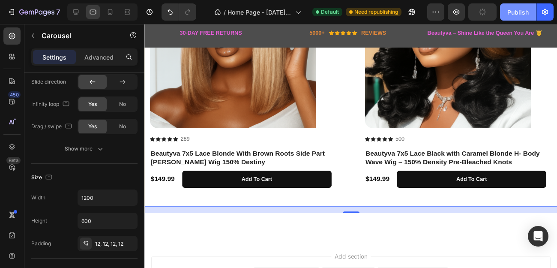
click at [515, 15] on div "Publish" at bounding box center [517, 12] width 21 height 9
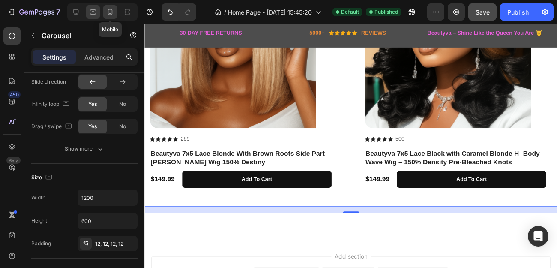
click at [110, 10] on icon at bounding box center [110, 12] width 9 height 9
type input "100%"
type input "350"
type input "16"
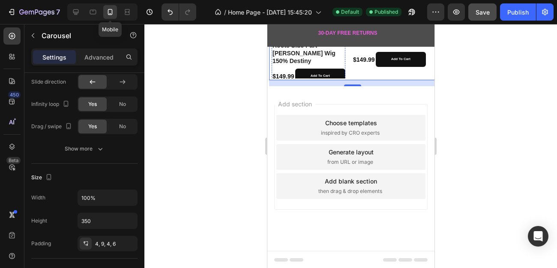
scroll to position [762, 0]
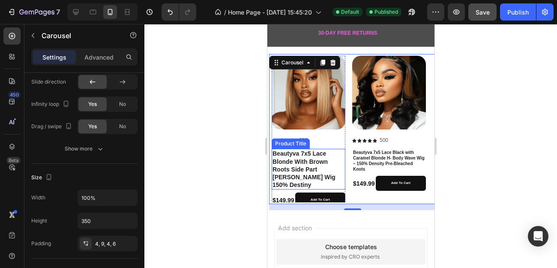
click at [328, 171] on h1 "Beautyva 7x5 Lace Blonde With Brown Roots Side Part [PERSON_NAME] Wig 150% Dest…" at bounding box center [308, 169] width 74 height 41
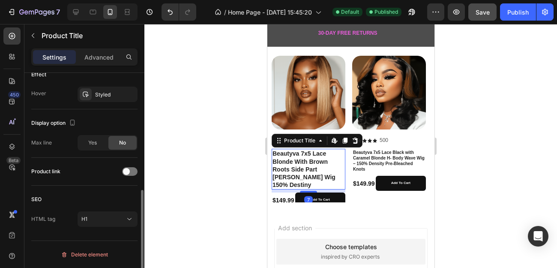
scroll to position [0, 0]
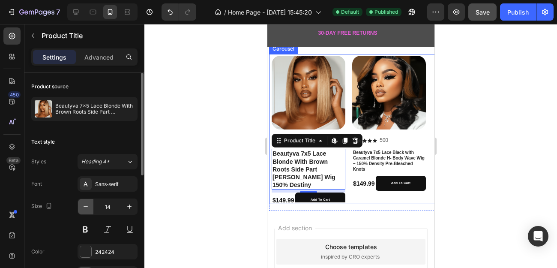
click at [88, 205] on icon "button" at bounding box center [85, 206] width 9 height 9
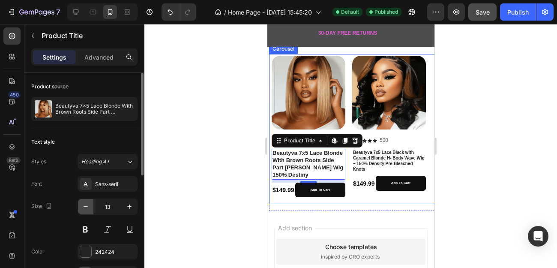
click at [88, 205] on icon "button" at bounding box center [85, 206] width 9 height 9
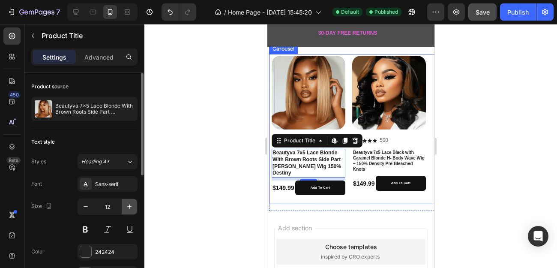
click at [129, 207] on icon "button" at bounding box center [129, 206] width 4 height 4
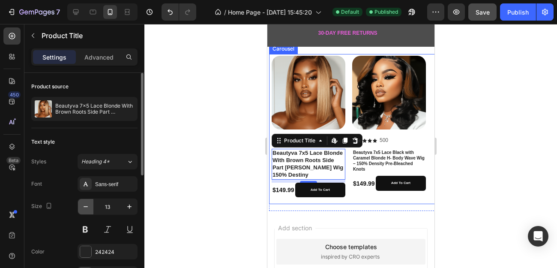
click at [87, 207] on icon "button" at bounding box center [85, 206] width 9 height 9
type input "12"
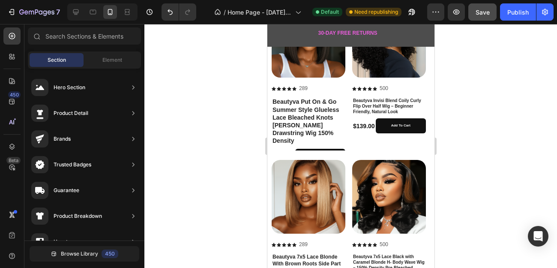
scroll to position [654, 0]
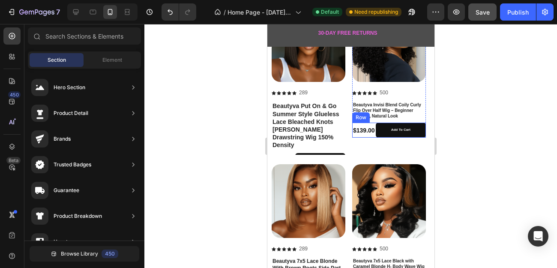
click at [361, 135] on div "$139.00 Product Price Product Price" at bounding box center [364, 130] width 24 height 15
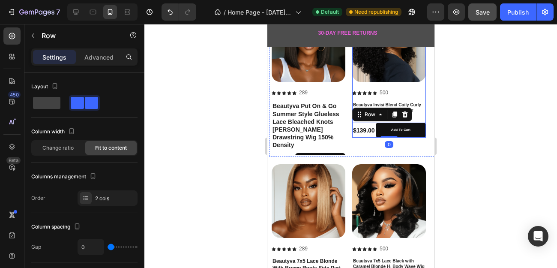
click at [404, 86] on div "Product Images Icon Icon Icon Icon Icon Icon List [STREET_ADDRESS]" at bounding box center [389, 54] width 74 height 93
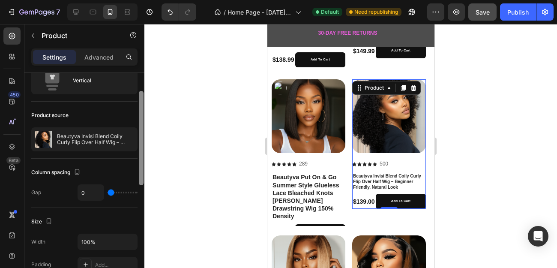
scroll to position [30, 0]
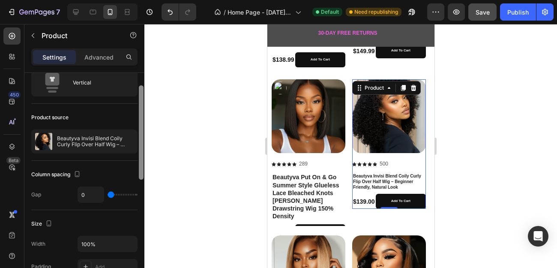
drag, startPoint x: 141, startPoint y: 143, endPoint x: 138, endPoint y: 156, distance: 13.0
click at [138, 156] on div at bounding box center [141, 182] width 6 height 219
click at [106, 57] on p "Advanced" at bounding box center [98, 57] width 29 height 9
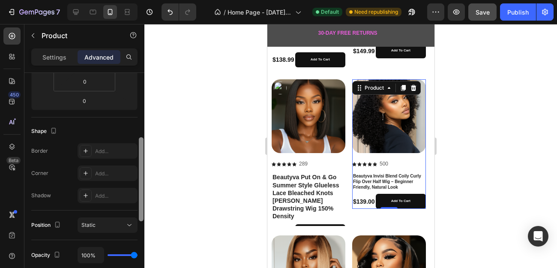
scroll to position [173, 0]
drag, startPoint x: 143, startPoint y: 110, endPoint x: 144, endPoint y: 165, distance: 55.3
click at [144, 165] on div at bounding box center [141, 182] width 6 height 219
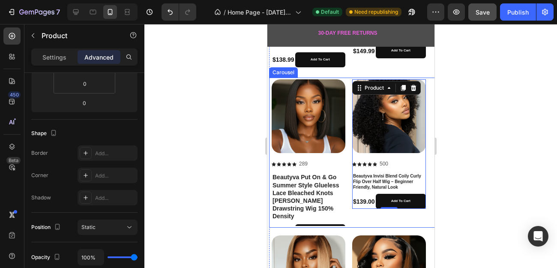
click at [352, 211] on div "Product Images Icon Icon Icon Icon Icon Icon List 500 Text Block Row Beautyva I…" at bounding box center [389, 152] width 74 height 147
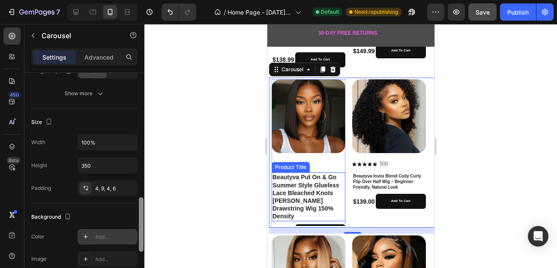
scroll to position [504, 0]
drag, startPoint x: 140, startPoint y: 116, endPoint x: 136, endPoint y: 241, distance: 125.1
click at [136, 241] on div "Items per slide 2 columns Display Sneak peek Add... Item management Order 5 ite…" at bounding box center [84, 182] width 120 height 219
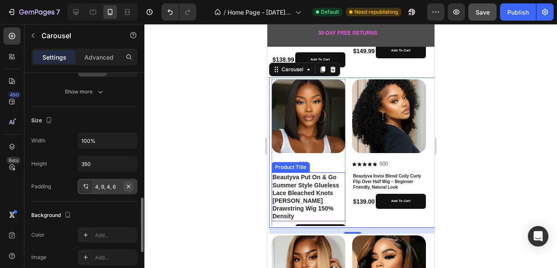
click at [126, 185] on icon "button" at bounding box center [128, 186] width 7 height 7
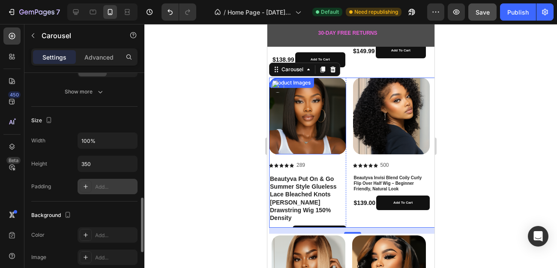
click at [322, 134] on img at bounding box center [307, 116] width 77 height 77
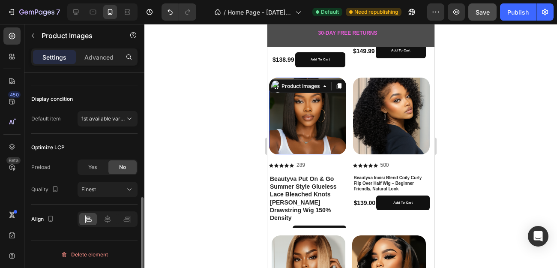
scroll to position [0, 0]
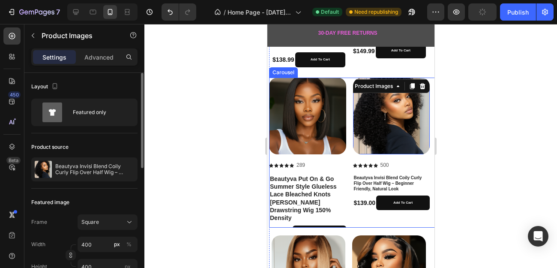
click at [362, 212] on div "Product Images 16 Icon Icon Icon Icon Icon Icon List 500 Text Block Row Beautyv…" at bounding box center [391, 153] width 77 height 150
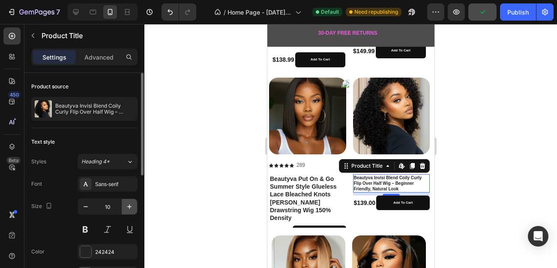
click at [126, 208] on icon "button" at bounding box center [129, 206] width 9 height 9
type input "12"
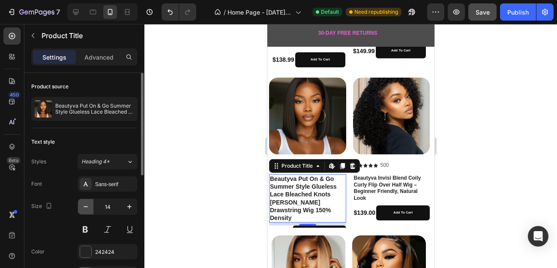
click at [85, 206] on icon "button" at bounding box center [85, 206] width 9 height 9
type input "12"
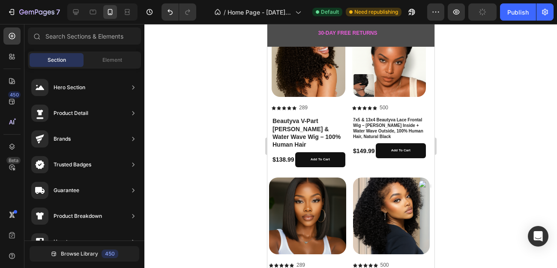
scroll to position [481, 0]
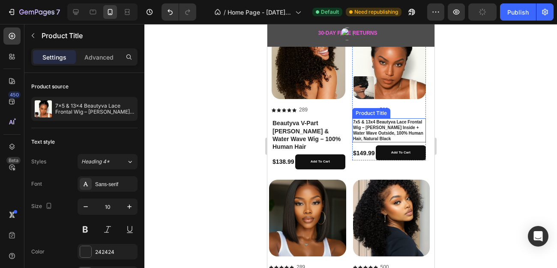
click at [380, 131] on h1 "7x5 & 13x4 Beautyva Lace Frontal Wig – [PERSON_NAME] Inside + Water Wave Outsid…" at bounding box center [389, 130] width 74 height 24
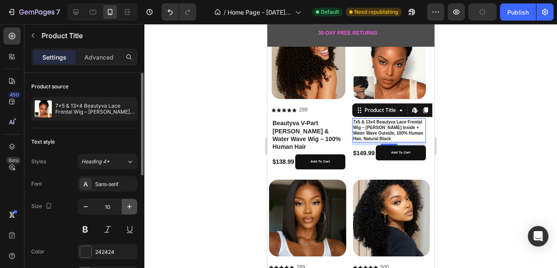
click at [131, 210] on icon "button" at bounding box center [129, 206] width 9 height 9
type input "11"
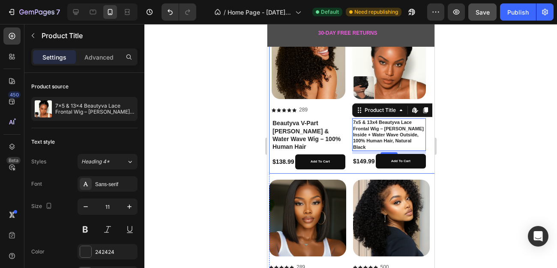
click at [284, 170] on div "Product Images Icon Icon Icon Icon Icon Icon List 289 Text Block Row Beautyva V…" at bounding box center [308, 98] width 74 height 147
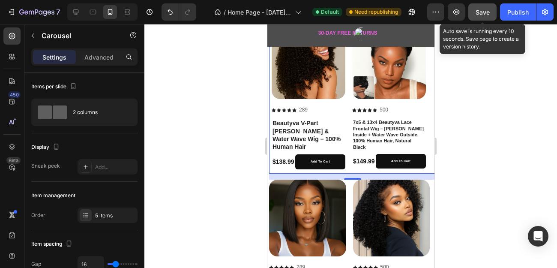
click at [484, 14] on span "Save" at bounding box center [482, 12] width 14 height 7
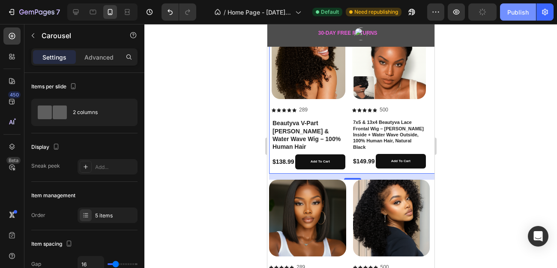
click at [514, 15] on div "Publish" at bounding box center [517, 12] width 21 height 9
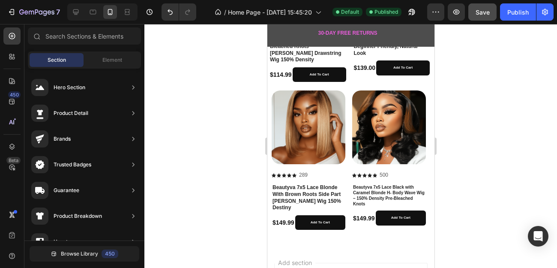
scroll to position [717, 0]
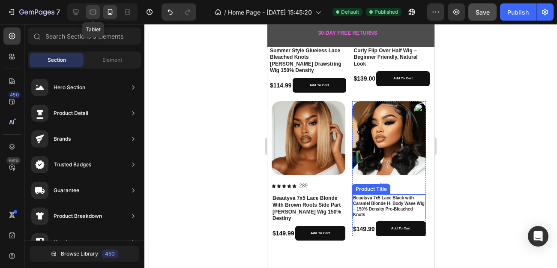
click at [89, 17] on div at bounding box center [93, 12] width 14 height 14
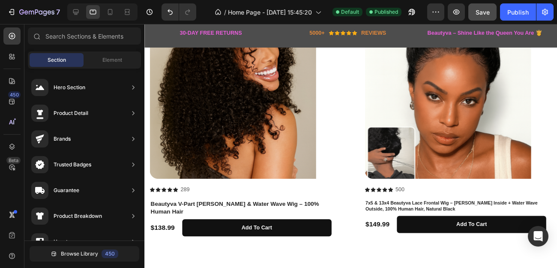
scroll to position [550, 0]
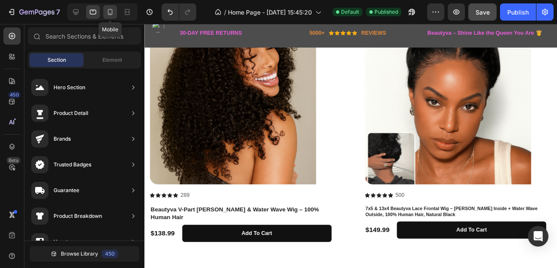
click at [110, 13] on icon at bounding box center [110, 12] width 5 height 6
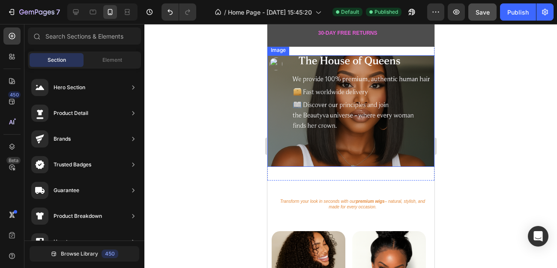
click at [411, 91] on img at bounding box center [350, 110] width 167 height 111
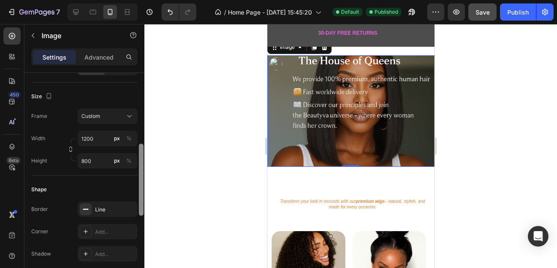
scroll to position [217, 0]
drag, startPoint x: 141, startPoint y: 119, endPoint x: 140, endPoint y: 190, distance: 71.1
click at [140, 190] on div at bounding box center [141, 180] width 5 height 72
click at [97, 159] on input "800" at bounding box center [108, 159] width 60 height 15
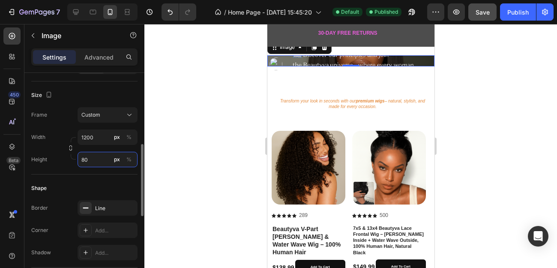
type input "8"
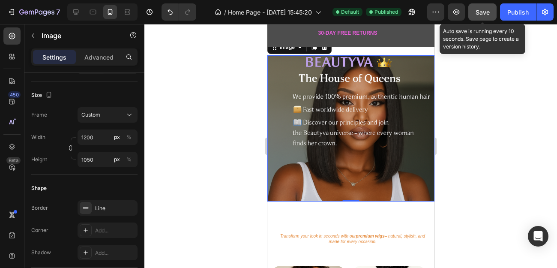
click at [486, 12] on span "Save" at bounding box center [482, 12] width 14 height 7
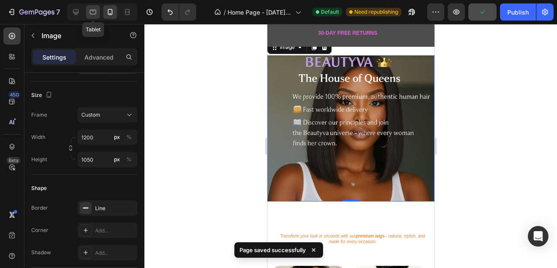
click at [94, 12] on icon at bounding box center [93, 12] width 9 height 9
type input "800"
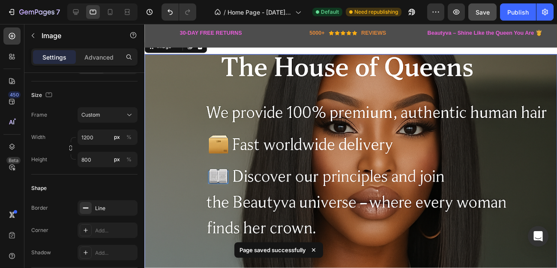
scroll to position [1, 0]
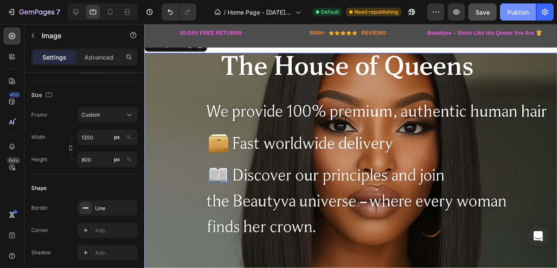
click at [525, 12] on div "Publish" at bounding box center [517, 12] width 21 height 9
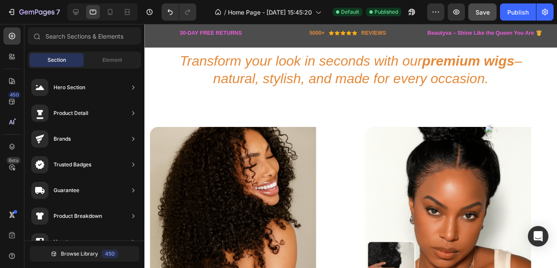
scroll to position [287, 0]
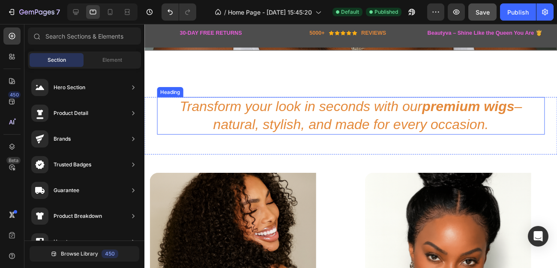
click at [484, 119] on h2 "Transform your look in seconds with our premium wigs – natural, stylish, and ma…" at bounding box center [356, 118] width 399 height 39
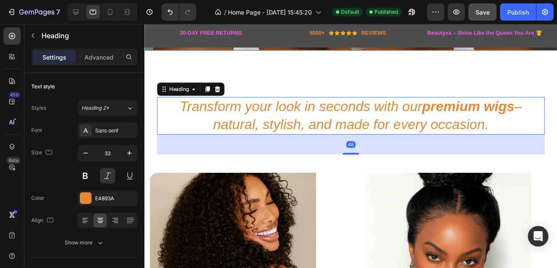
click at [494, 119] on h2 "Transform your look in seconds with our premium wigs – natural, stylish, and ma…" at bounding box center [356, 118] width 399 height 39
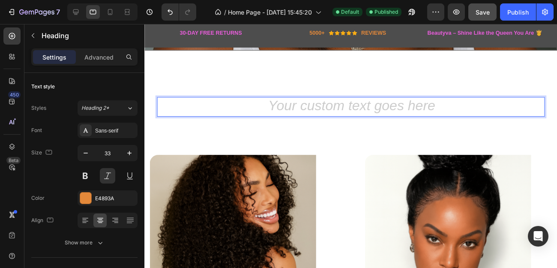
click at [356, 103] on h2 "Rich Text Editor. Editing area: main" at bounding box center [356, 109] width 399 height 20
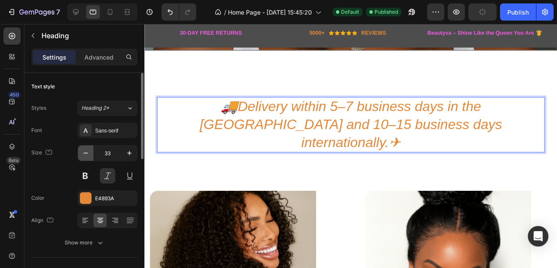
click at [87, 154] on icon "button" at bounding box center [85, 153] width 9 height 9
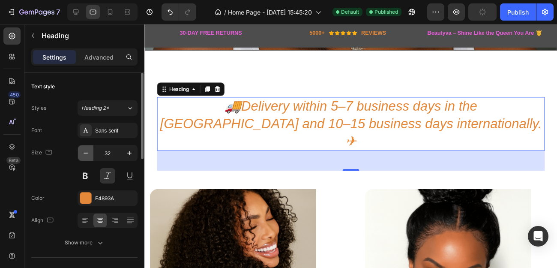
click at [87, 149] on icon "button" at bounding box center [85, 153] width 9 height 9
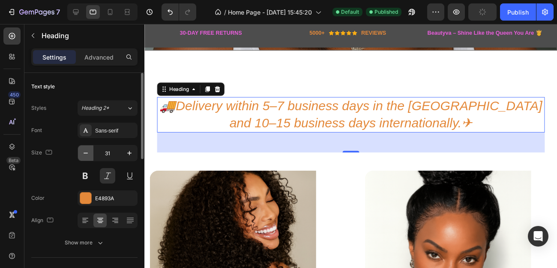
click at [87, 149] on icon "button" at bounding box center [85, 153] width 9 height 9
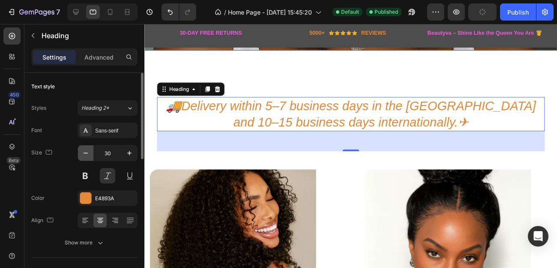
click at [87, 149] on icon "button" at bounding box center [85, 153] width 9 height 9
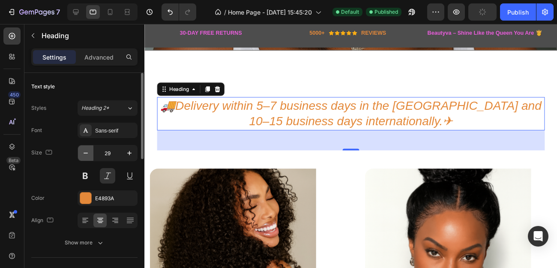
click at [87, 149] on icon "button" at bounding box center [85, 153] width 9 height 9
type input "28"
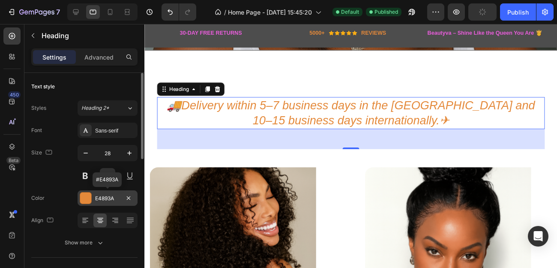
click at [81, 197] on div at bounding box center [85, 197] width 11 height 11
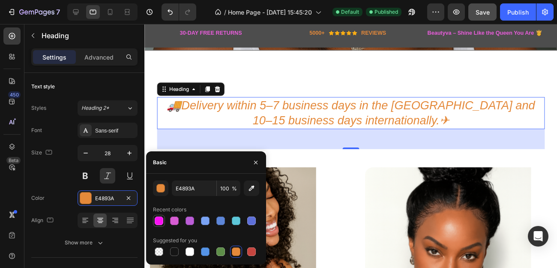
click at [158, 221] on div at bounding box center [159, 220] width 9 height 9
type input "F911F2"
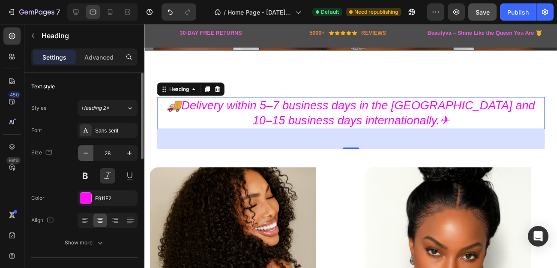
click at [85, 154] on icon "button" at bounding box center [85, 153] width 9 height 9
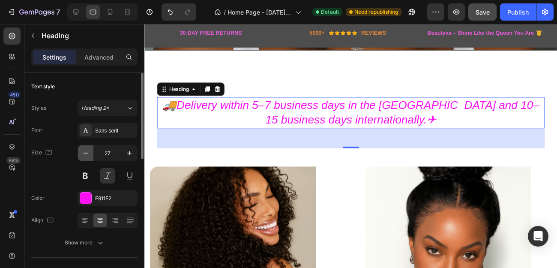
click at [85, 154] on icon "button" at bounding box center [85, 153] width 9 height 9
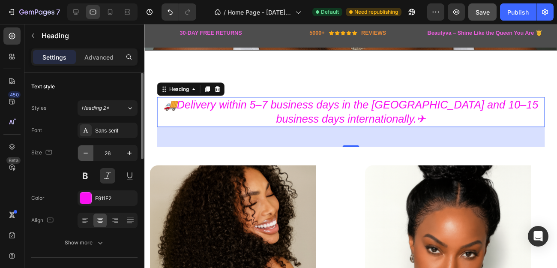
click at [84, 152] on icon "button" at bounding box center [85, 153] width 9 height 9
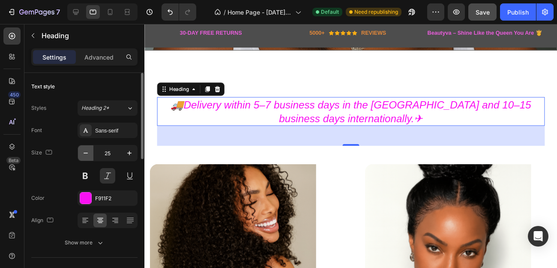
click at [84, 152] on icon "button" at bounding box center [85, 153] width 9 height 9
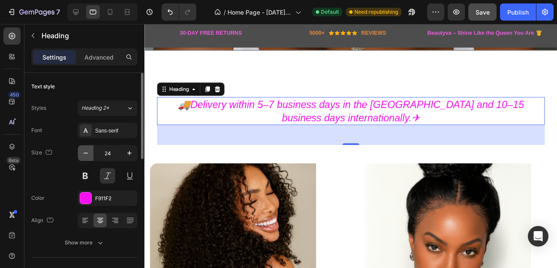
click at [84, 152] on icon "button" at bounding box center [85, 153] width 9 height 9
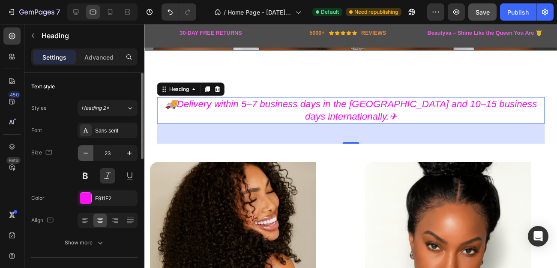
click at [84, 152] on icon "button" at bounding box center [85, 153] width 9 height 9
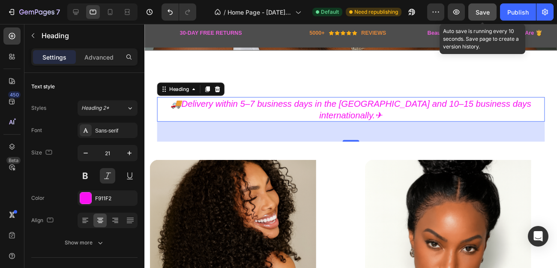
click at [481, 14] on span "Save" at bounding box center [482, 12] width 14 height 7
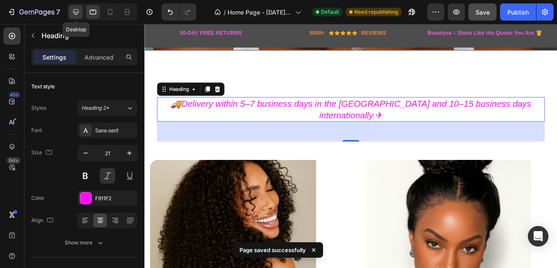
click at [76, 12] on icon at bounding box center [76, 12] width 6 height 6
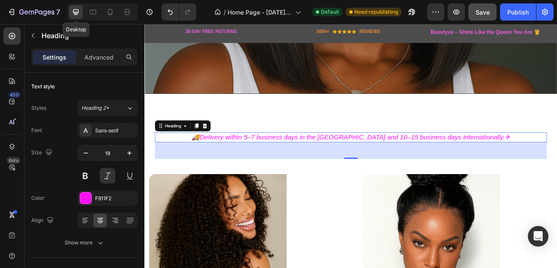
click at [76, 13] on icon at bounding box center [76, 12] width 6 height 6
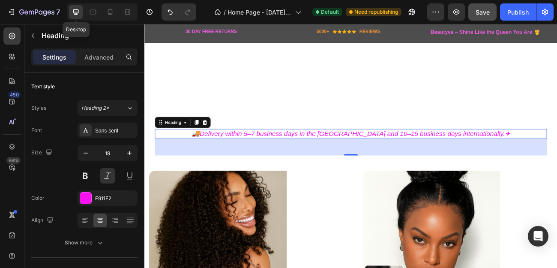
scroll to position [388, 0]
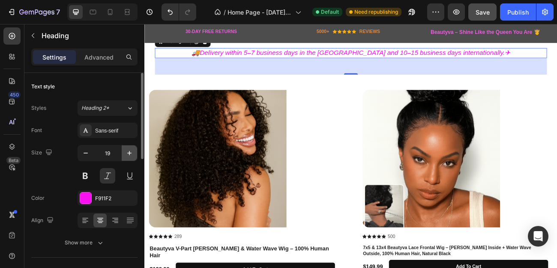
click at [130, 152] on icon "button" at bounding box center [129, 153] width 9 height 9
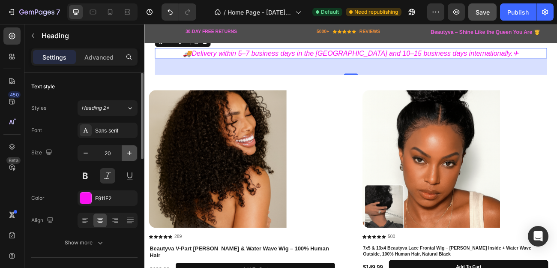
click at [130, 152] on icon "button" at bounding box center [129, 153] width 9 height 9
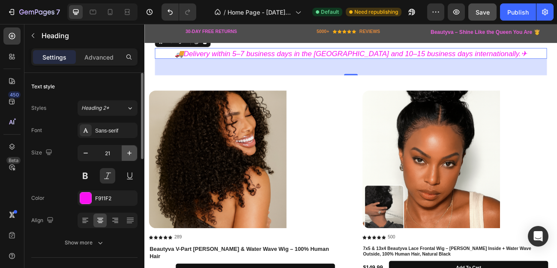
click at [130, 152] on icon "button" at bounding box center [129, 153] width 9 height 9
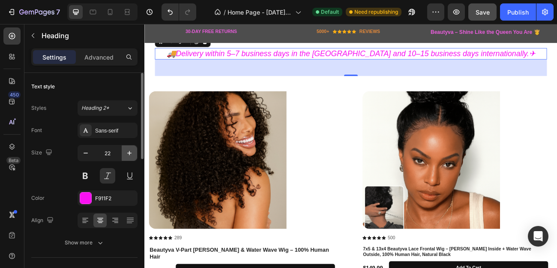
click at [130, 149] on icon "button" at bounding box center [129, 153] width 9 height 9
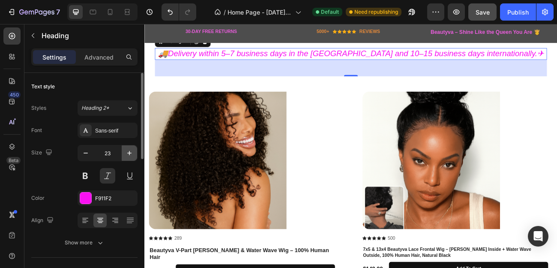
click at [130, 149] on icon "button" at bounding box center [129, 153] width 9 height 9
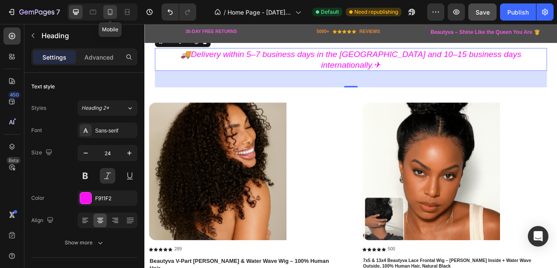
click at [109, 12] on icon at bounding box center [110, 12] width 9 height 9
type input "10"
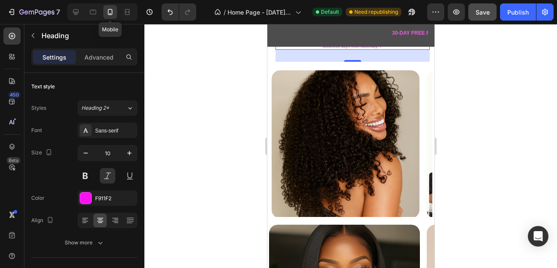
click at [109, 12] on icon at bounding box center [110, 12] width 9 height 9
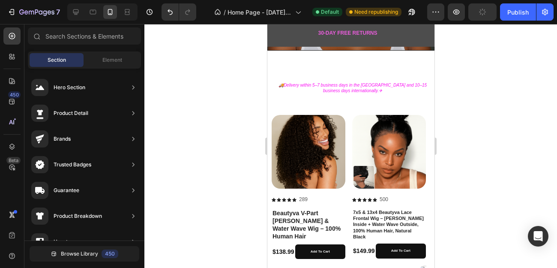
scroll to position [117, 0]
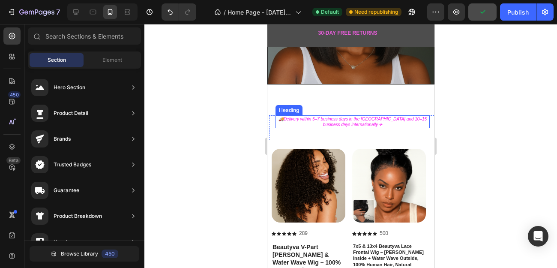
click at [356, 118] on p "🚚Delivery within 5–7 business days in the [GEOGRAPHIC_DATA] and 10–15 business …" at bounding box center [352, 121] width 152 height 11
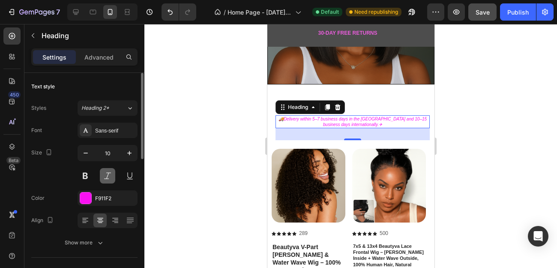
click at [106, 172] on button at bounding box center [107, 175] width 15 height 15
click at [87, 152] on icon "button" at bounding box center [85, 153] width 9 height 9
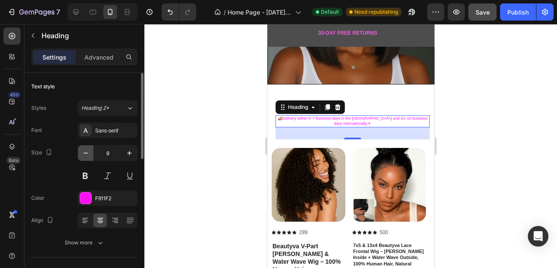
click at [87, 152] on icon "button" at bounding box center [85, 153] width 9 height 9
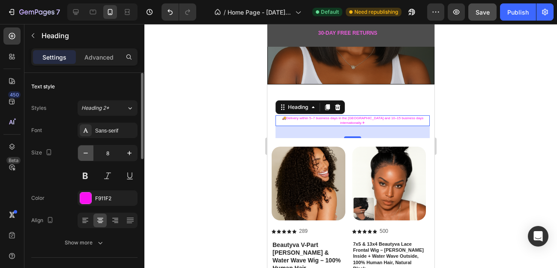
click at [87, 152] on icon "button" at bounding box center [85, 153] width 9 height 9
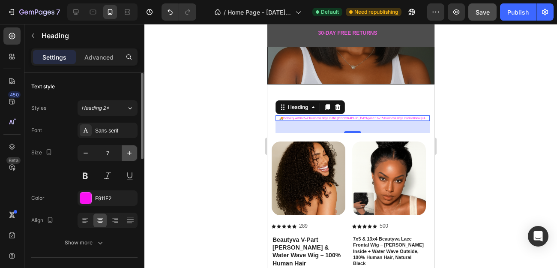
click at [128, 152] on icon "button" at bounding box center [129, 153] width 9 height 9
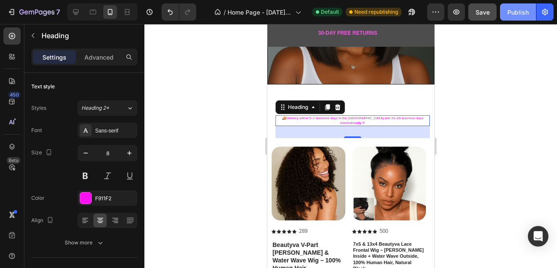
click at [517, 9] on div "Publish" at bounding box center [517, 12] width 21 height 9
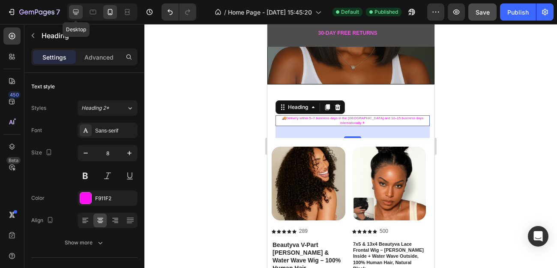
click at [73, 10] on icon at bounding box center [76, 12] width 9 height 9
type input "24"
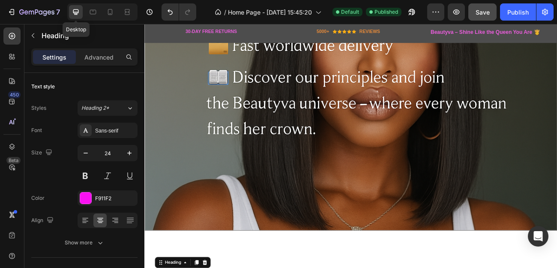
scroll to position [120, 0]
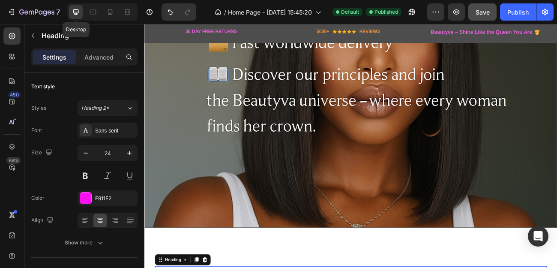
click at [78, 9] on icon at bounding box center [76, 12] width 9 height 9
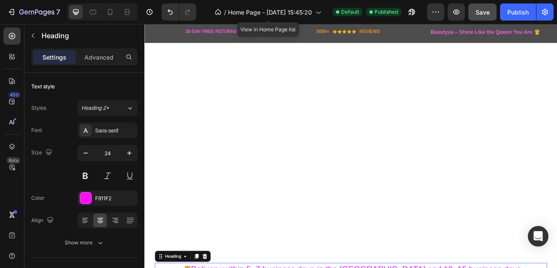
scroll to position [388, 0]
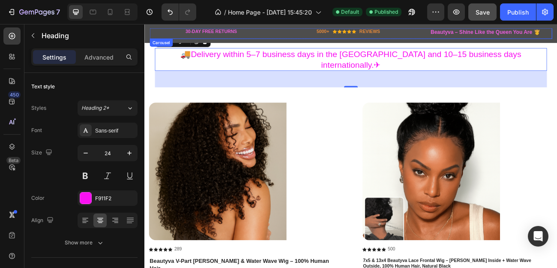
click at [312, 35] on div "30-DAY FREE RETURNS Heading Row 5000+ Heading Icon Icon Icon Icon Icon Icon Lis…" at bounding box center [401, 35] width 501 height 13
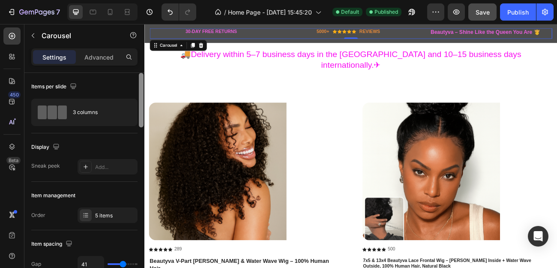
click at [142, 104] on div at bounding box center [141, 100] width 5 height 54
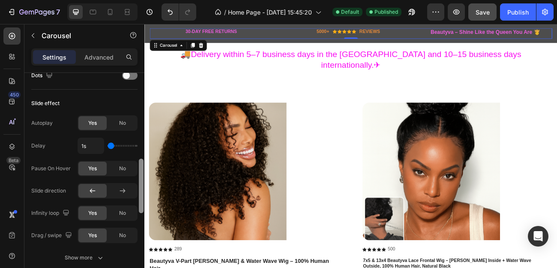
scroll to position [340, 0]
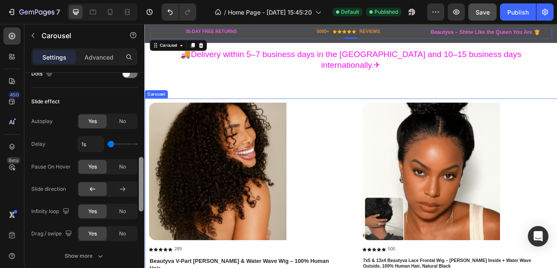
drag, startPoint x: 286, startPoint y: 128, endPoint x: 145, endPoint y: 244, distance: 182.9
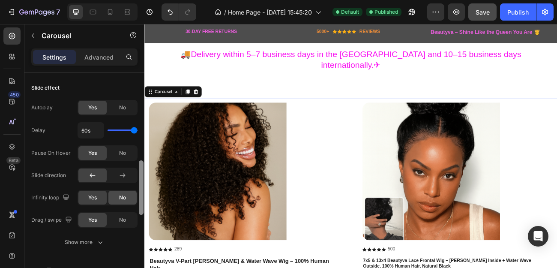
scroll to position [361, 0]
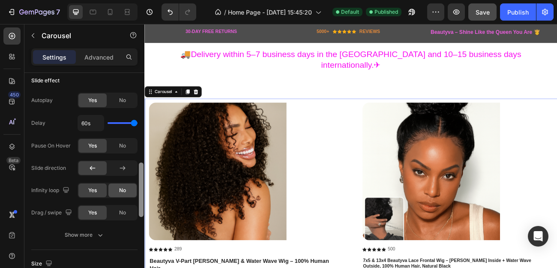
click at [125, 193] on span "No" at bounding box center [122, 190] width 7 height 8
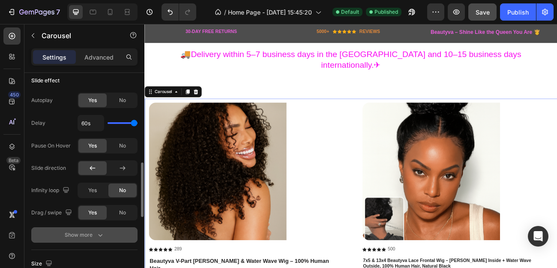
click at [98, 236] on icon "button" at bounding box center [100, 234] width 9 height 9
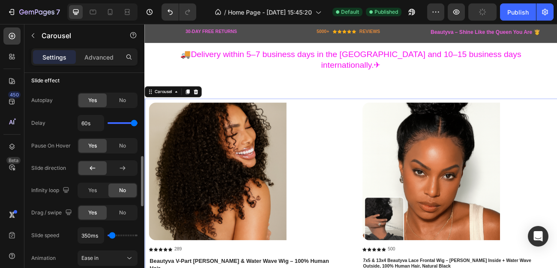
drag, startPoint x: 112, startPoint y: 234, endPoint x: 303, endPoint y: 77, distance: 247.1
click at [112, 234] on input "range" at bounding box center [123, 235] width 30 height 2
drag, startPoint x: 83, startPoint y: 259, endPoint x: 98, endPoint y: 257, distance: 15.1
click at [98, 257] on div "Animation Ease in" at bounding box center [84, 257] width 106 height 15
drag, startPoint x: 113, startPoint y: 234, endPoint x: 122, endPoint y: 234, distance: 9.4
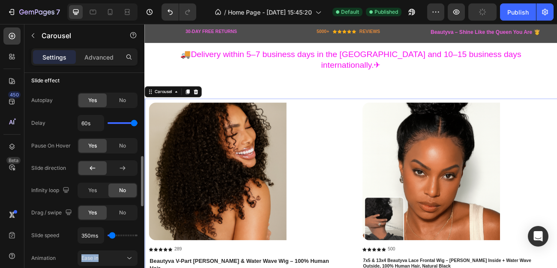
type input "2450"
click at [122, 234] on input "range" at bounding box center [123, 235] width 30 height 2
type input "2450ms"
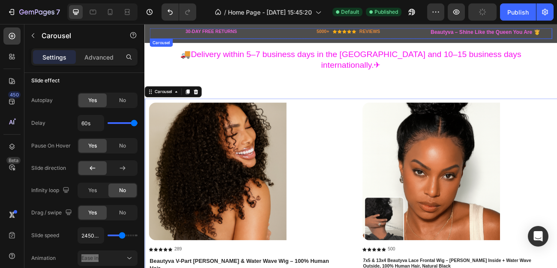
click at [315, 33] on div "30-DAY FREE RETURNS Heading Row 5000+ Heading Icon Icon Icon Icon Icon Icon Lis…" at bounding box center [401, 35] width 501 height 13
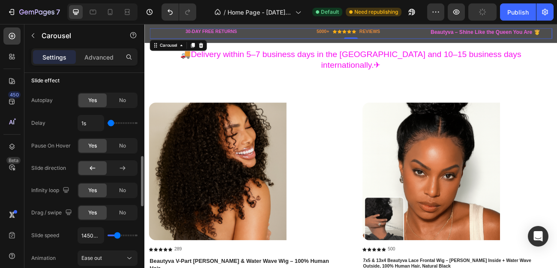
type input "1900ms"
type input "1900"
type input "2750ms"
type input "2750"
type input "3100ms"
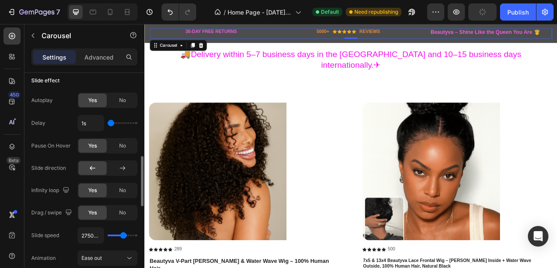
type input "3100"
type input "3350ms"
type input "3350"
type input "3750ms"
type input "3750"
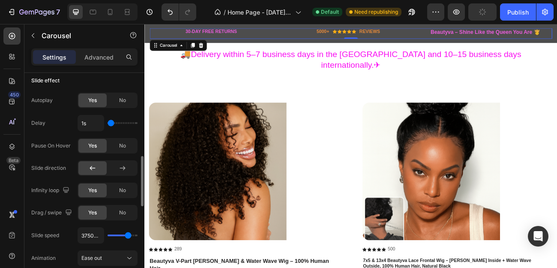
type input "3800ms"
type input "3800"
type input "3900ms"
type input "3900"
type input "3450ms"
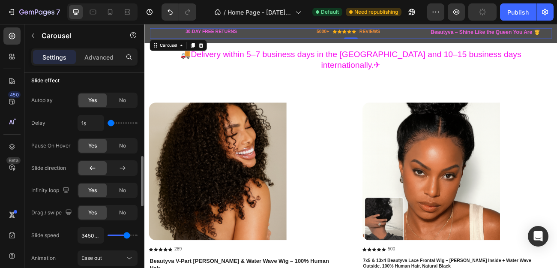
drag, startPoint x: 120, startPoint y: 234, endPoint x: 126, endPoint y: 233, distance: 6.9
type input "3350"
click at [126, 234] on input "range" at bounding box center [123, 235] width 30 height 2
type input "3350ms"
click at [514, 15] on div "Publish" at bounding box center [517, 12] width 21 height 9
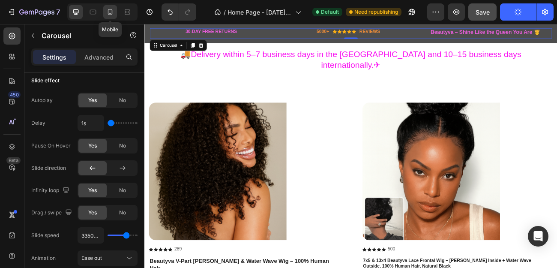
click at [111, 11] on icon at bounding box center [110, 12] width 9 height 9
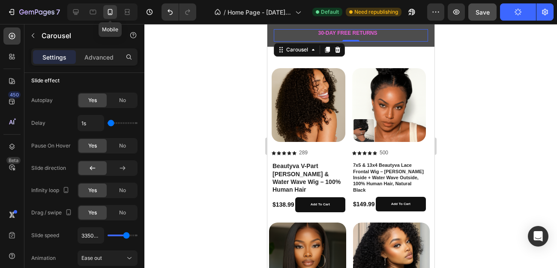
click at [503, 158] on div at bounding box center [350, 146] width 413 height 244
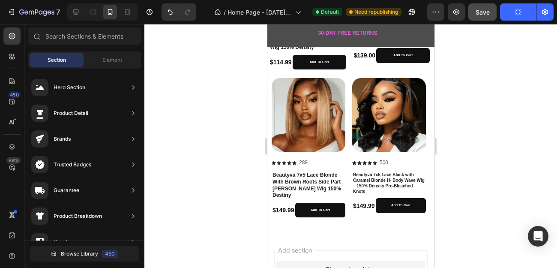
scroll to position [696, 0]
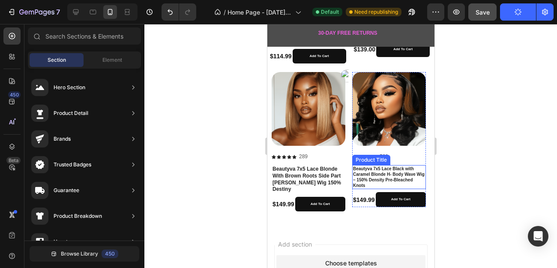
click at [388, 172] on h1 "Beautyva 7x5 Lace Black with Caramel Blonde H- Body Wave Wig – 150% Density Pre…" at bounding box center [389, 177] width 74 height 24
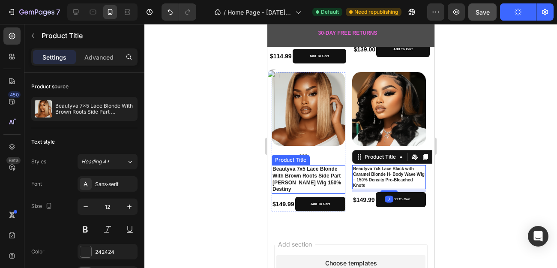
click at [320, 171] on h1 "Beautyva 7x5 Lace Blonde With Brown Roots Side Part [PERSON_NAME] Wig 150% Dest…" at bounding box center [308, 179] width 74 height 28
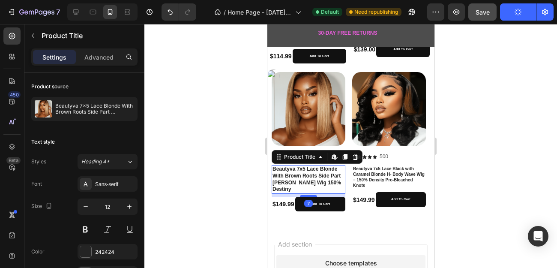
scroll to position [250, 0]
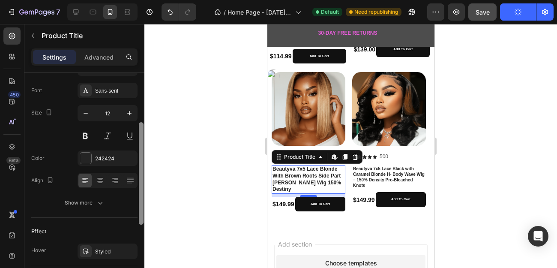
drag, startPoint x: 139, startPoint y: 194, endPoint x: 141, endPoint y: 120, distance: 73.7
click at [141, 122] on div at bounding box center [141, 173] width 5 height 102
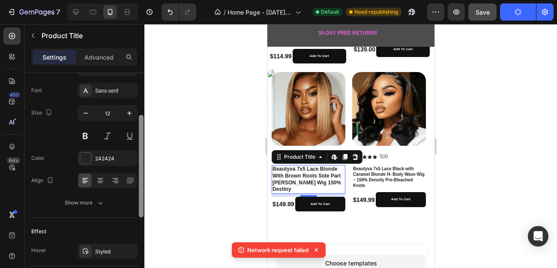
scroll to position [93, 0]
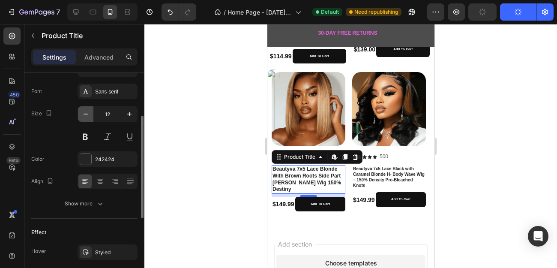
click at [87, 115] on icon "button" at bounding box center [85, 114] width 9 height 9
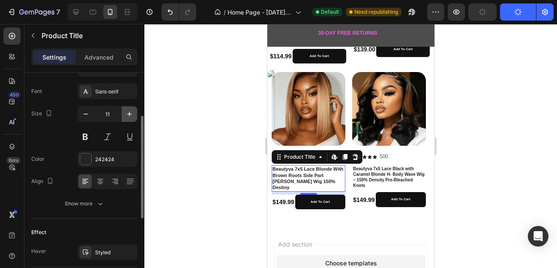
click at [126, 114] on icon "button" at bounding box center [129, 114] width 9 height 9
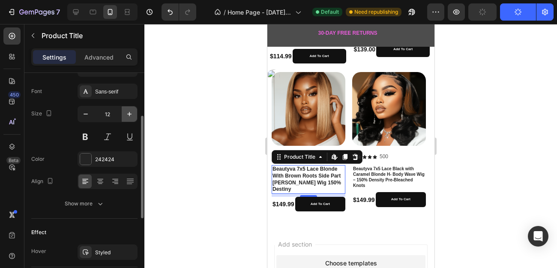
click at [126, 114] on icon "button" at bounding box center [129, 114] width 9 height 9
type input "13"
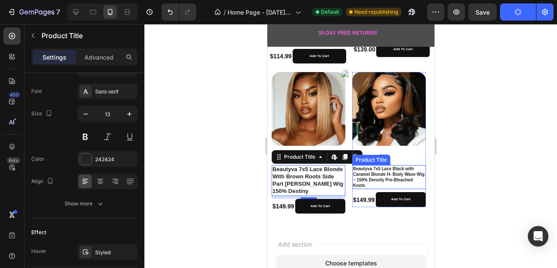
scroll to position [696, 0]
click at [357, 180] on h1 "Beautyva 7x5 Lace Black with Caramel Blonde H- Body Wave Wig – 150% Density Pre…" at bounding box center [389, 177] width 74 height 24
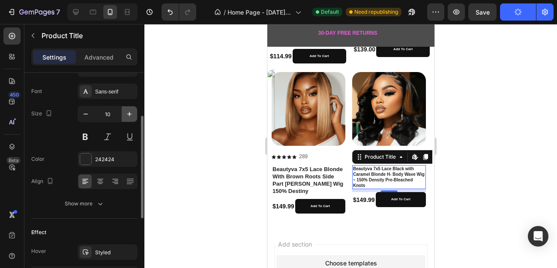
click at [126, 114] on icon "button" at bounding box center [129, 114] width 9 height 9
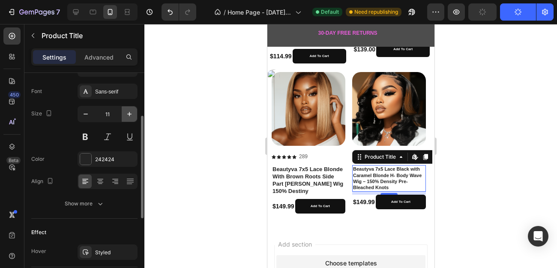
click at [126, 114] on icon "button" at bounding box center [129, 114] width 9 height 9
type input "12"
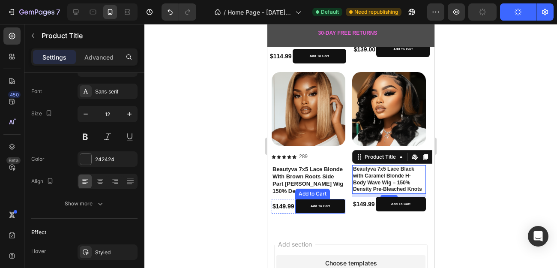
click at [308, 190] on div "Add to Cart" at bounding box center [311, 194] width 31 height 8
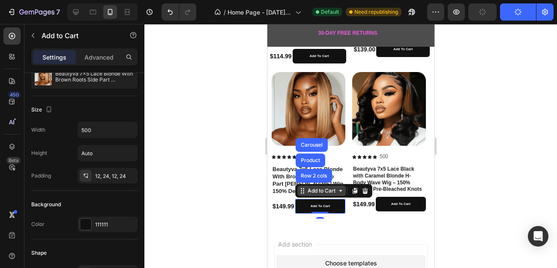
scroll to position [0, 0]
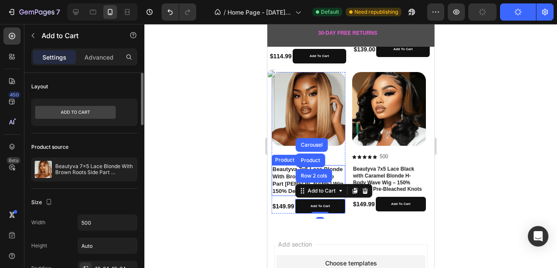
click at [285, 177] on h1 "Beautyva 7x5 Lace Blonde With Brown Roots Side Part [PERSON_NAME] Wig 150% Dest…" at bounding box center [308, 180] width 74 height 31
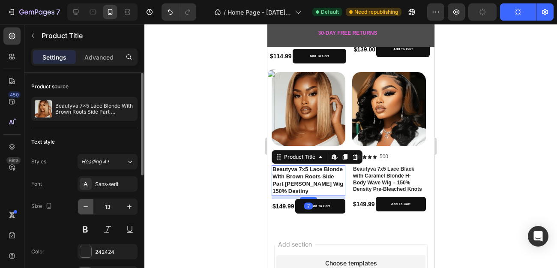
click at [90, 204] on button "button" at bounding box center [85, 206] width 15 height 15
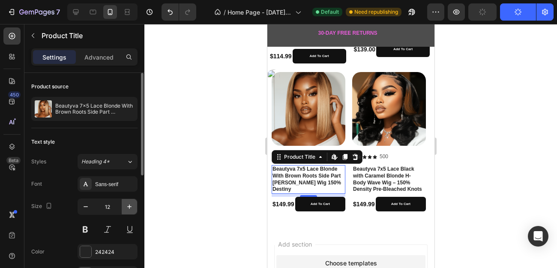
click at [132, 206] on icon "button" at bounding box center [129, 206] width 9 height 9
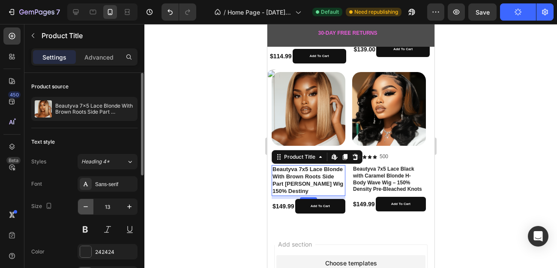
click at [90, 205] on icon "button" at bounding box center [85, 206] width 9 height 9
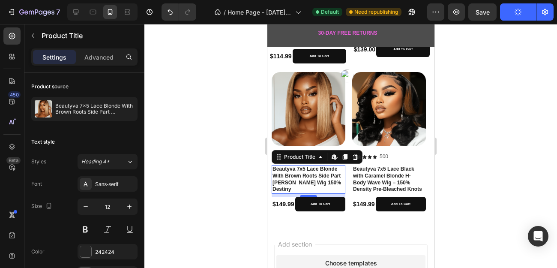
click at [337, 177] on h1 "Beautyva 7x5 Lace Blonde With Brown Roots Side Part [PERSON_NAME] Wig 150% Dest…" at bounding box center [308, 179] width 74 height 28
click at [129, 203] on icon "button" at bounding box center [129, 206] width 9 height 9
type input "13"
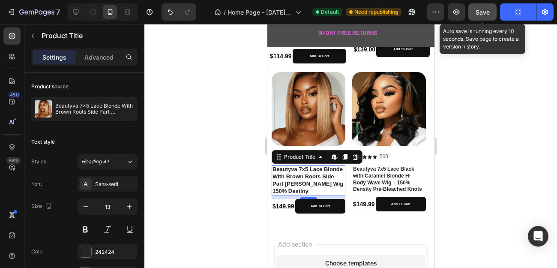
click at [490, 12] on button "Save" at bounding box center [482, 11] width 28 height 17
